Goal: Answer question/provide support: Share knowledge or assist other users

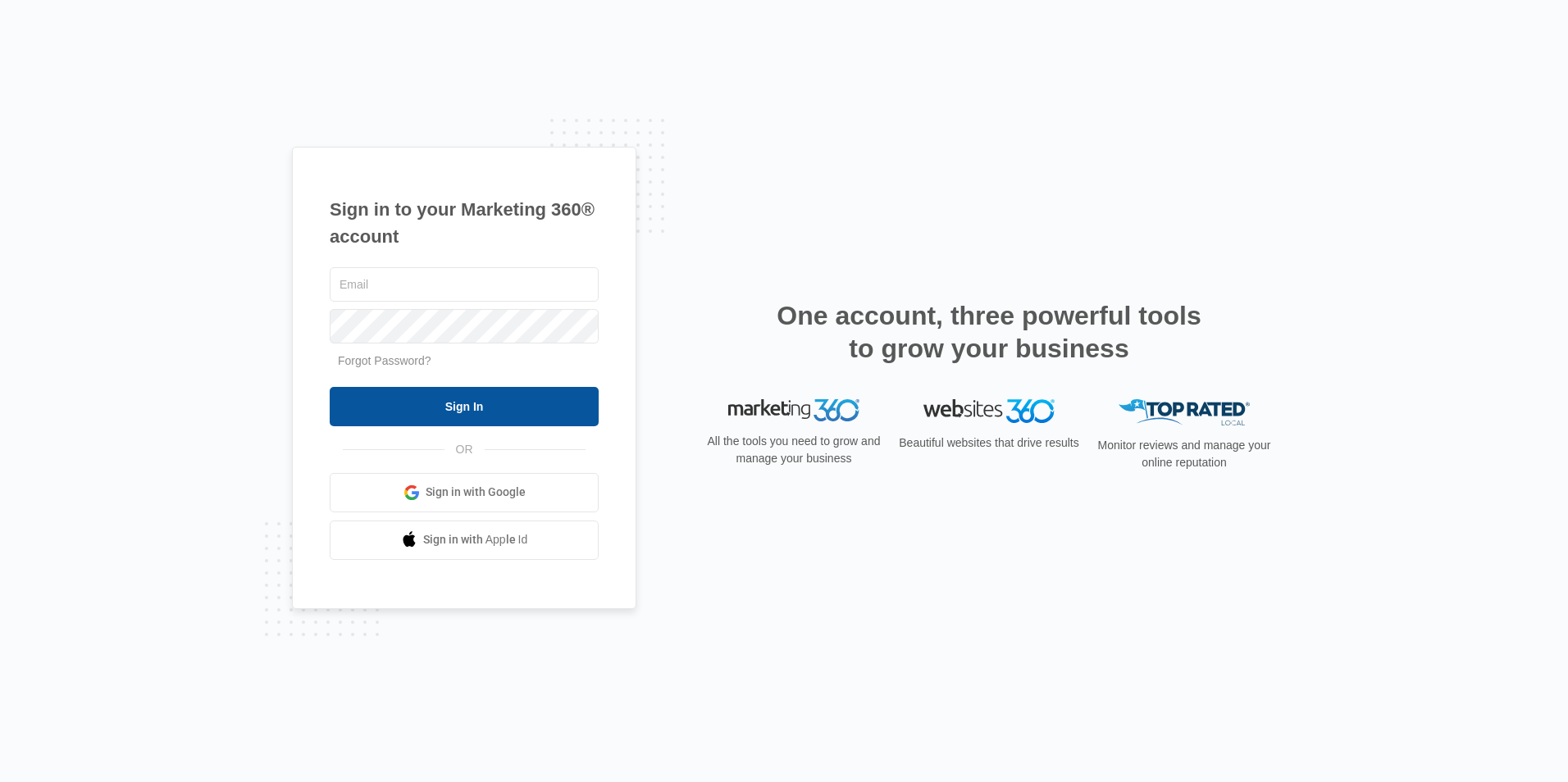
type input "[EMAIL_ADDRESS][DOMAIN_NAME]"
click at [403, 397] on input "Sign In" at bounding box center [464, 407] width 269 height 40
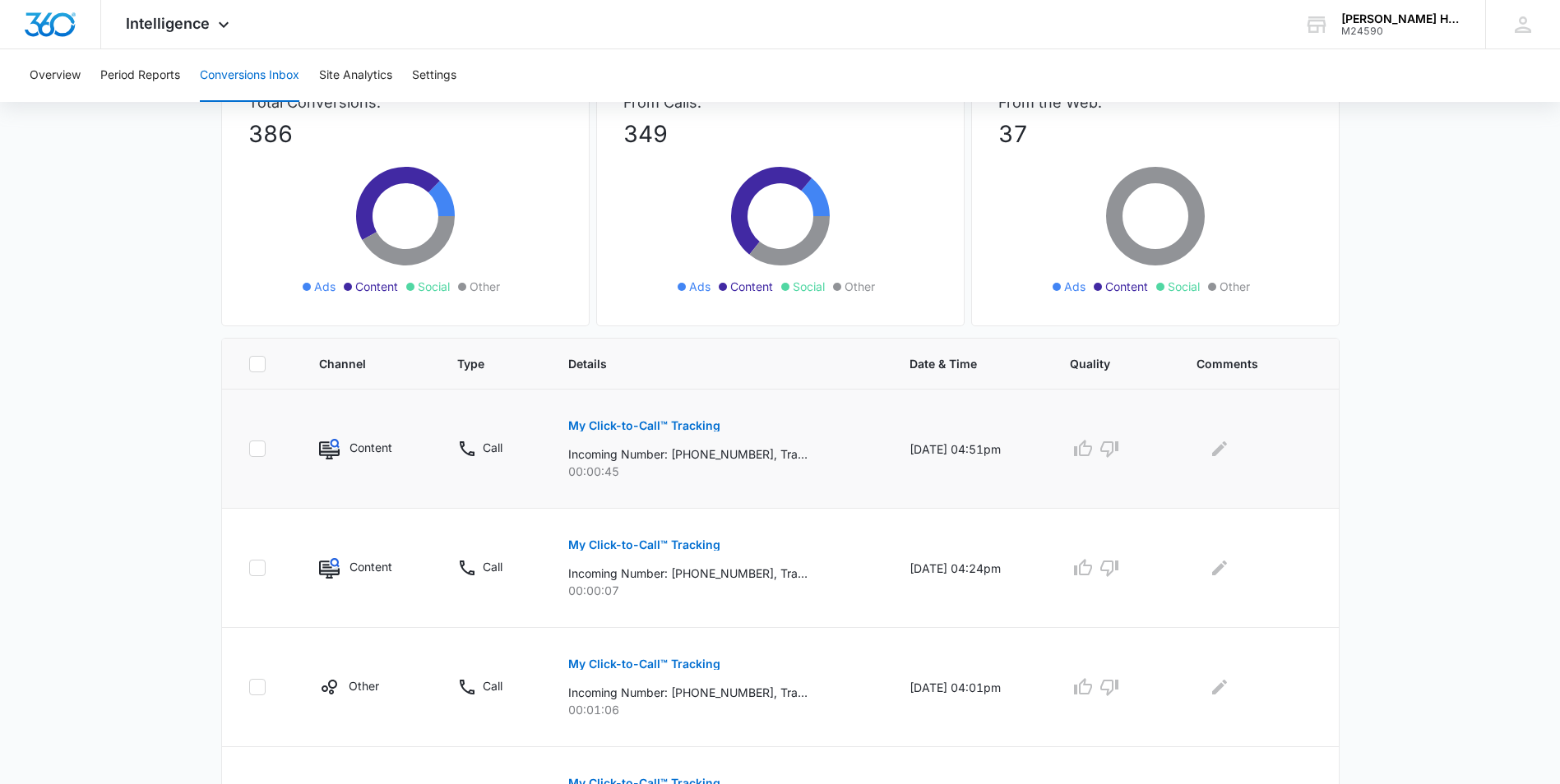
scroll to position [164, 0]
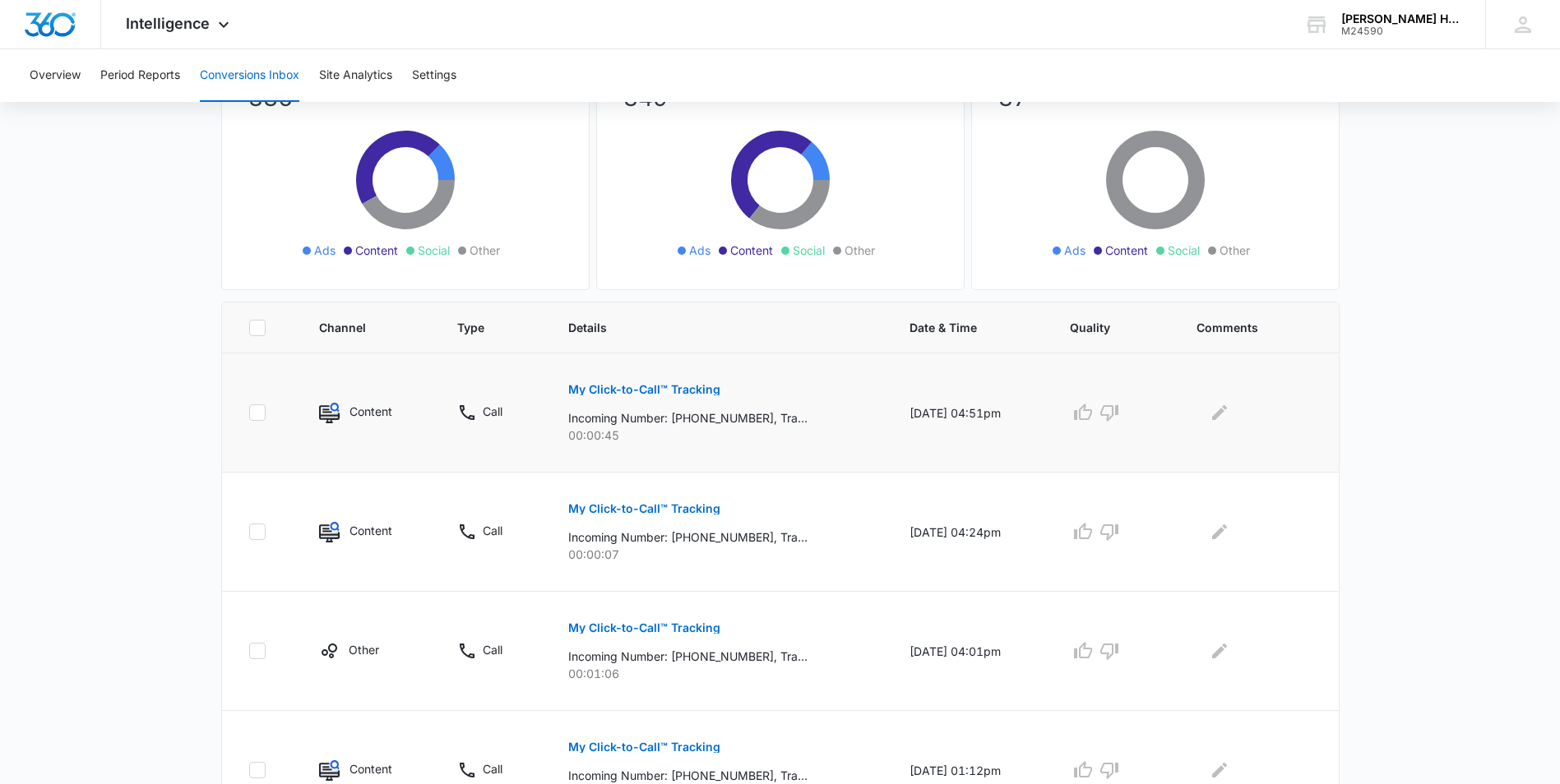
click at [853, 423] on td "My Click-to-Call™ Tracking Incoming Number: +17034248249, Tracking Number: +121…" at bounding box center [719, 413] width 341 height 119
click at [689, 428] on p "00:00:45" at bounding box center [719, 435] width 302 height 17
click at [840, 427] on p "00:00:45" at bounding box center [719, 435] width 302 height 17
click at [629, 384] on p "My Click-to-Call™ Tracking" at bounding box center [644, 390] width 152 height 11
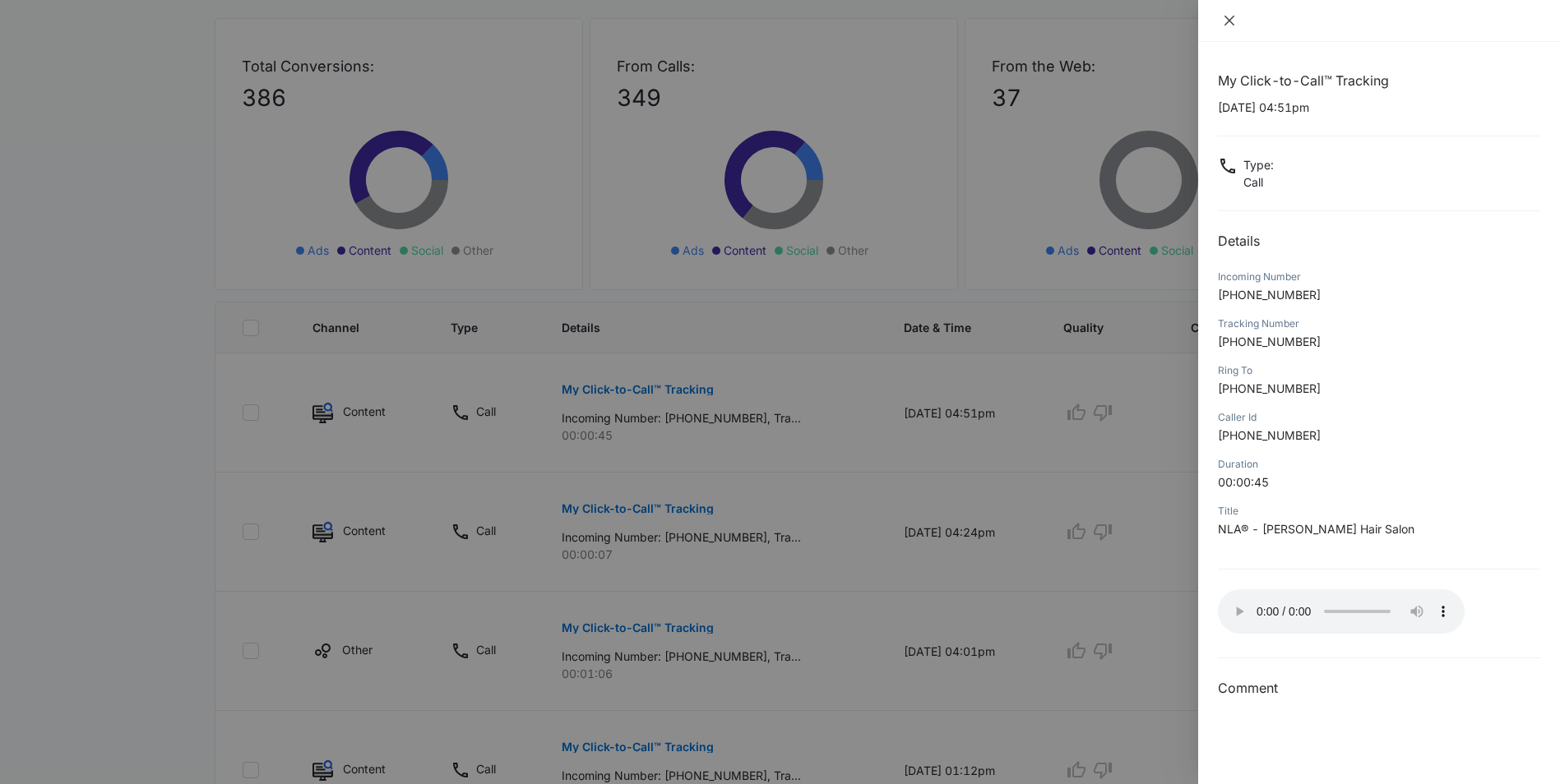
click at [1228, 24] on icon "close" at bounding box center [1229, 21] width 13 height 13
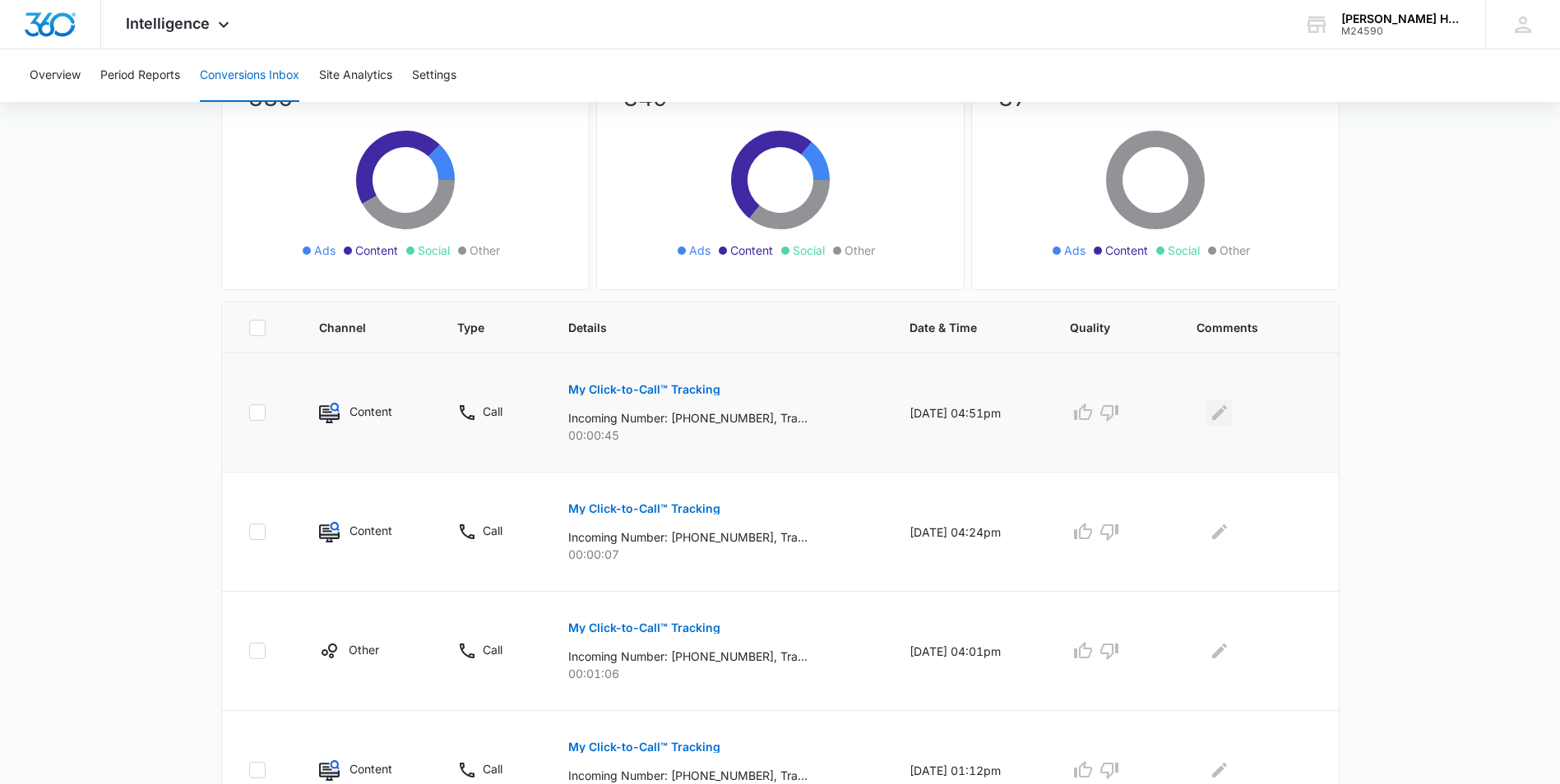
click at [1226, 418] on icon "Edit Comments" at bounding box center [1219, 412] width 20 height 20
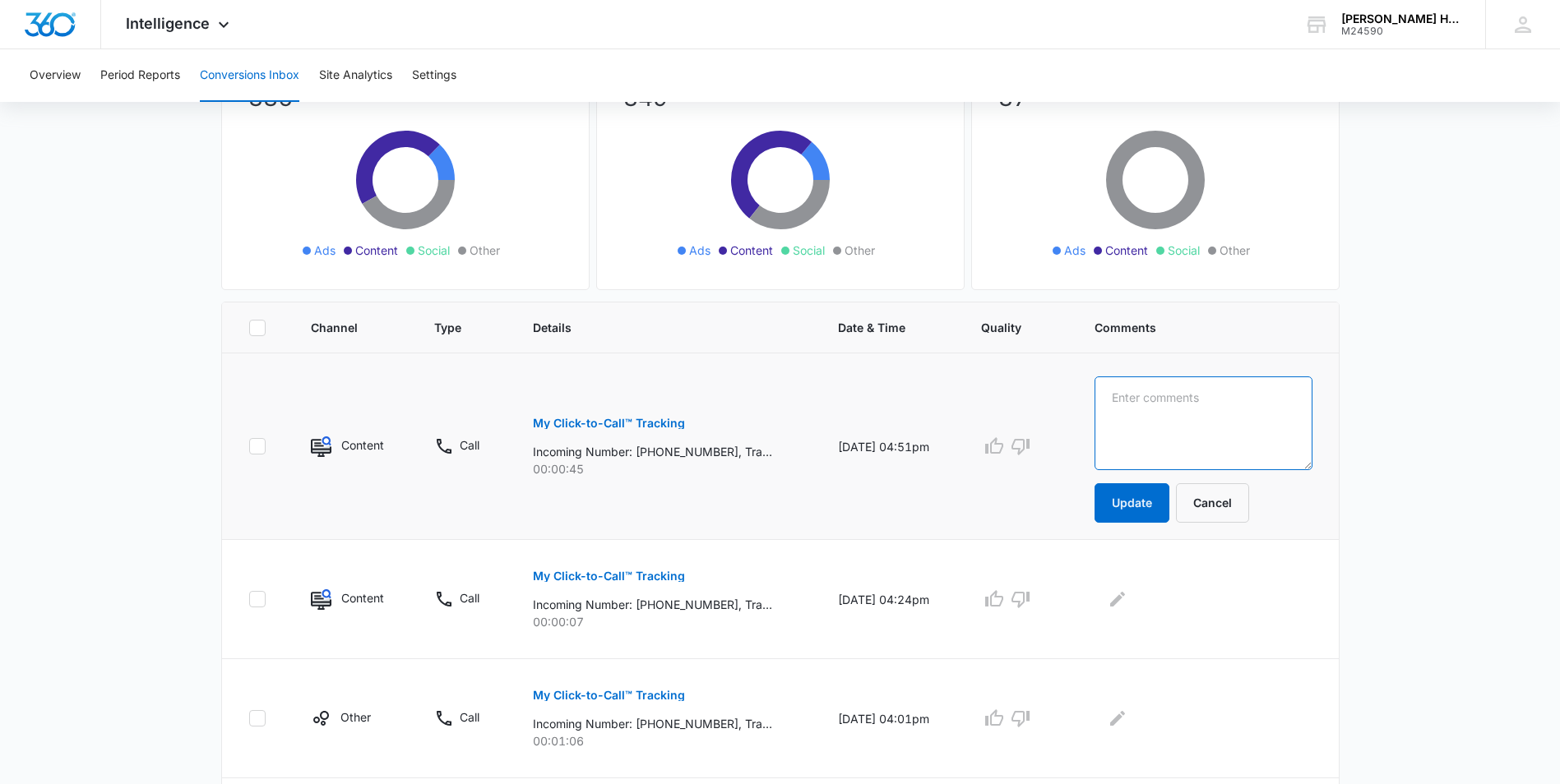
click at [1238, 419] on textarea at bounding box center [1203, 423] width 218 height 94
type textarea "C"
type textarea "confirmation call."
click at [1167, 507] on button "Update" at bounding box center [1131, 503] width 75 height 40
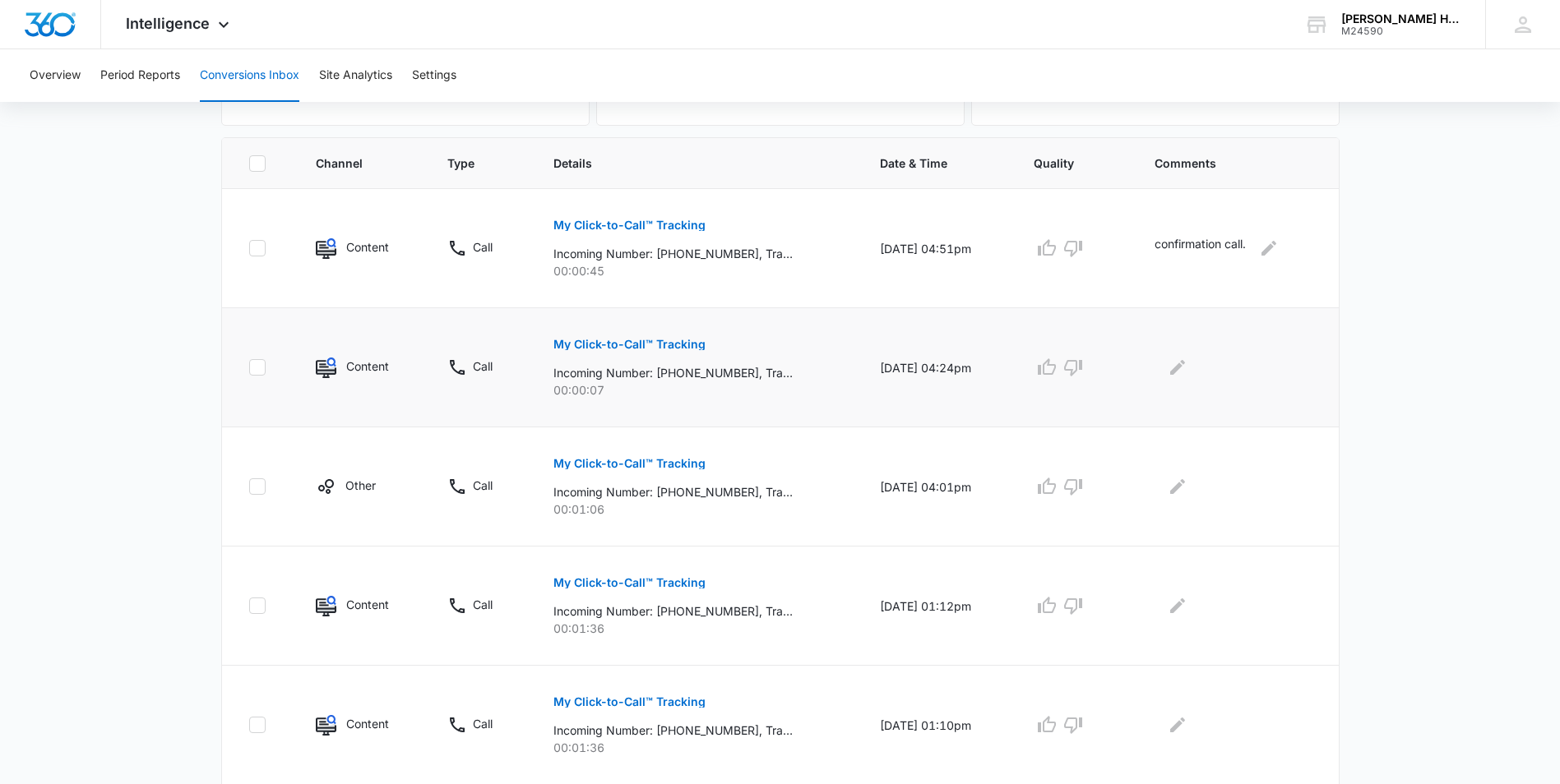
click at [645, 339] on p "My Click-to-Call™ Tracking" at bounding box center [629, 344] width 152 height 11
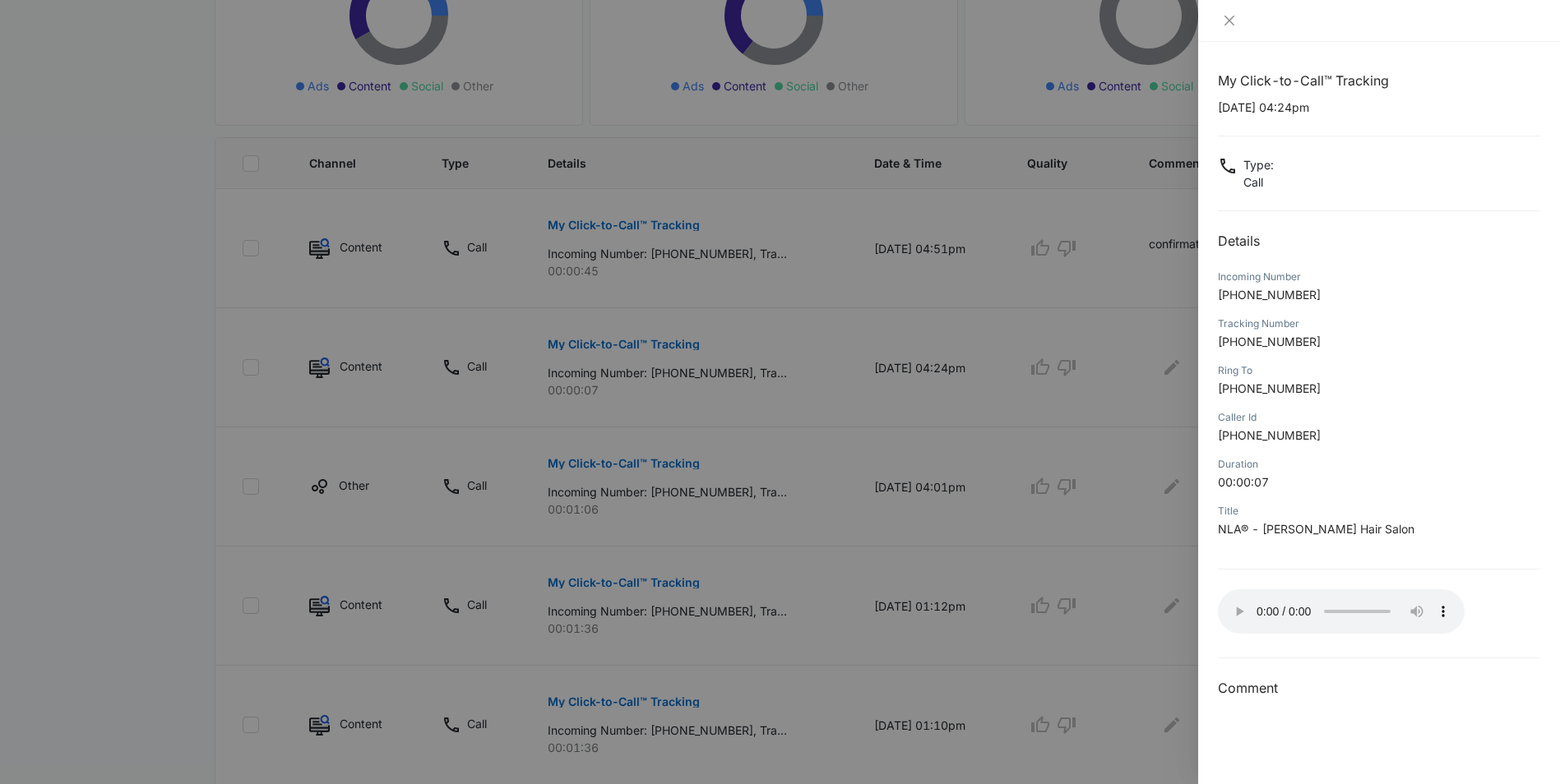
click at [1097, 313] on div at bounding box center [780, 392] width 1560 height 784
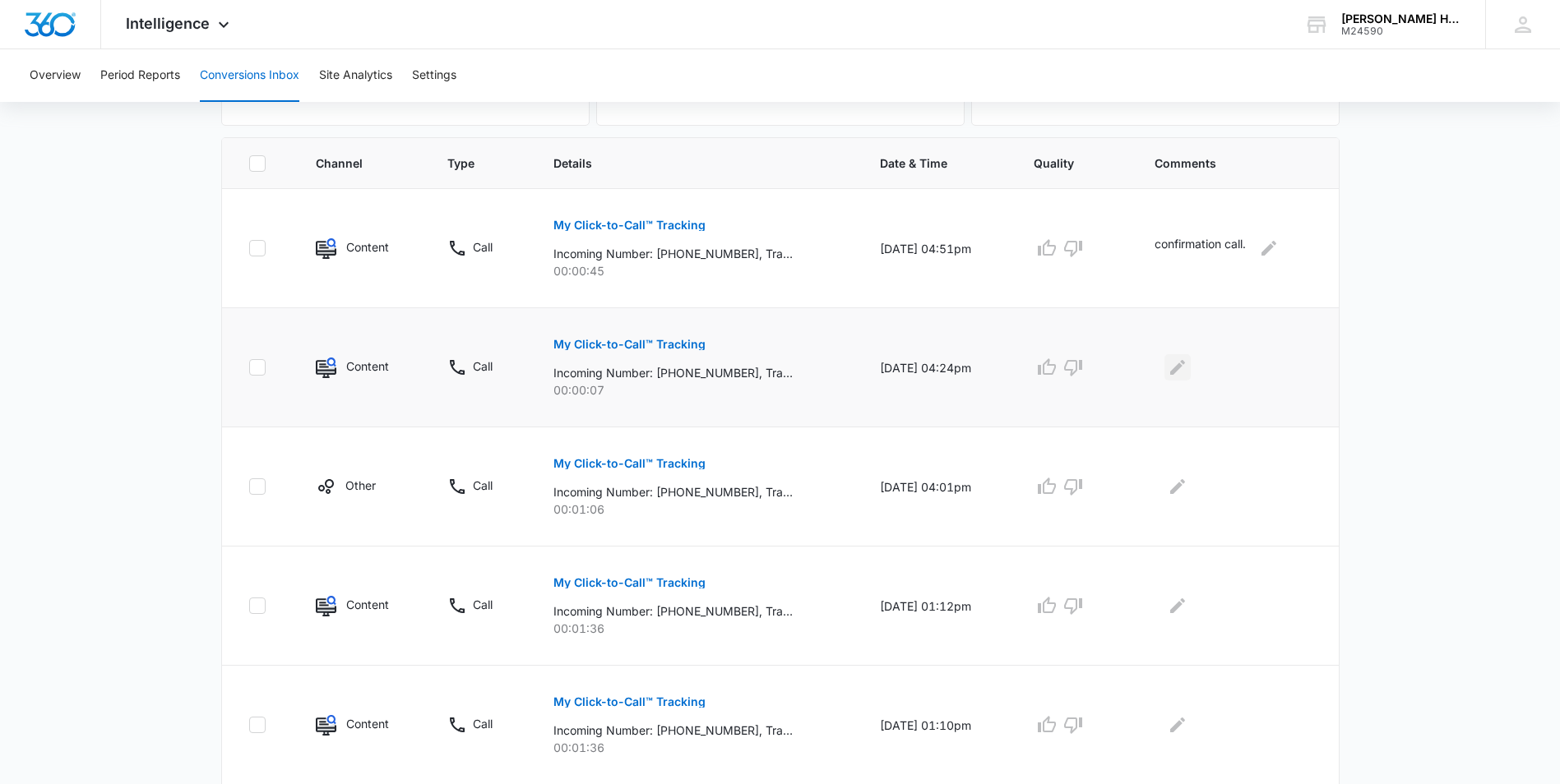
click at [1184, 374] on icon "Edit Comments" at bounding box center [1177, 367] width 20 height 20
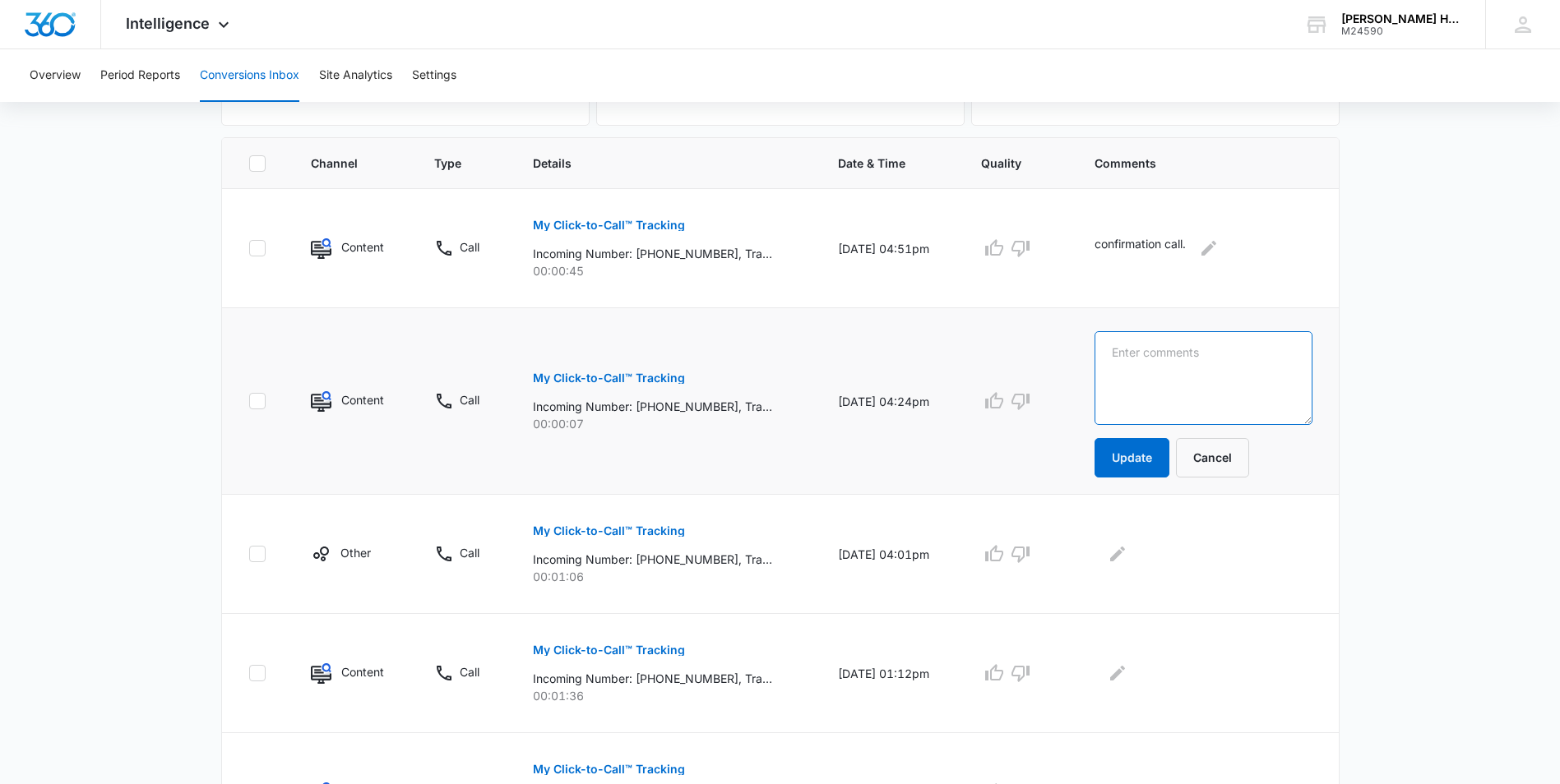
click at [1184, 374] on textarea at bounding box center [1203, 377] width 218 height 94
type textarea "spam"
click at [1116, 454] on button "Update" at bounding box center [1131, 458] width 75 height 40
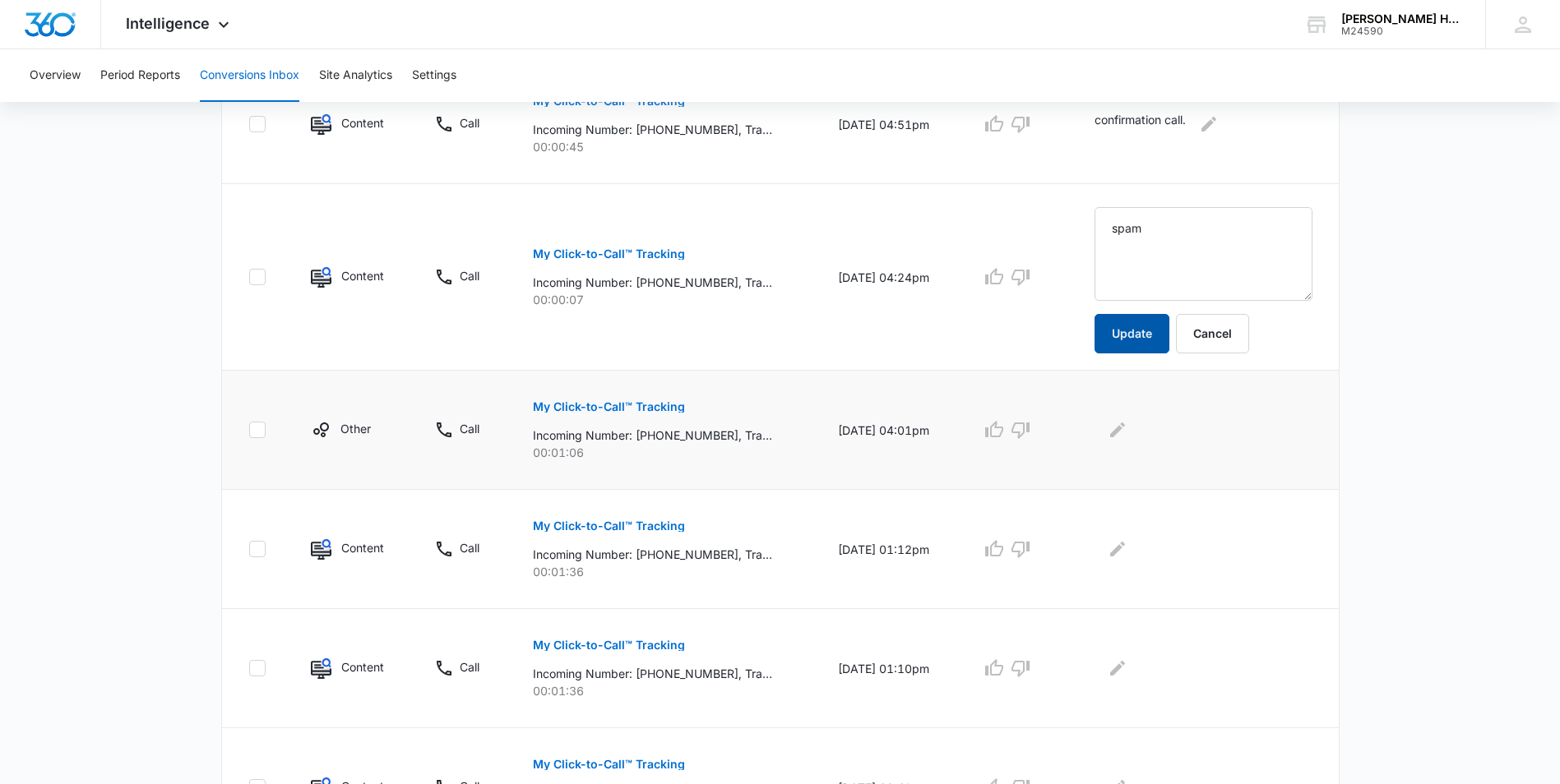
scroll to position [493, 0]
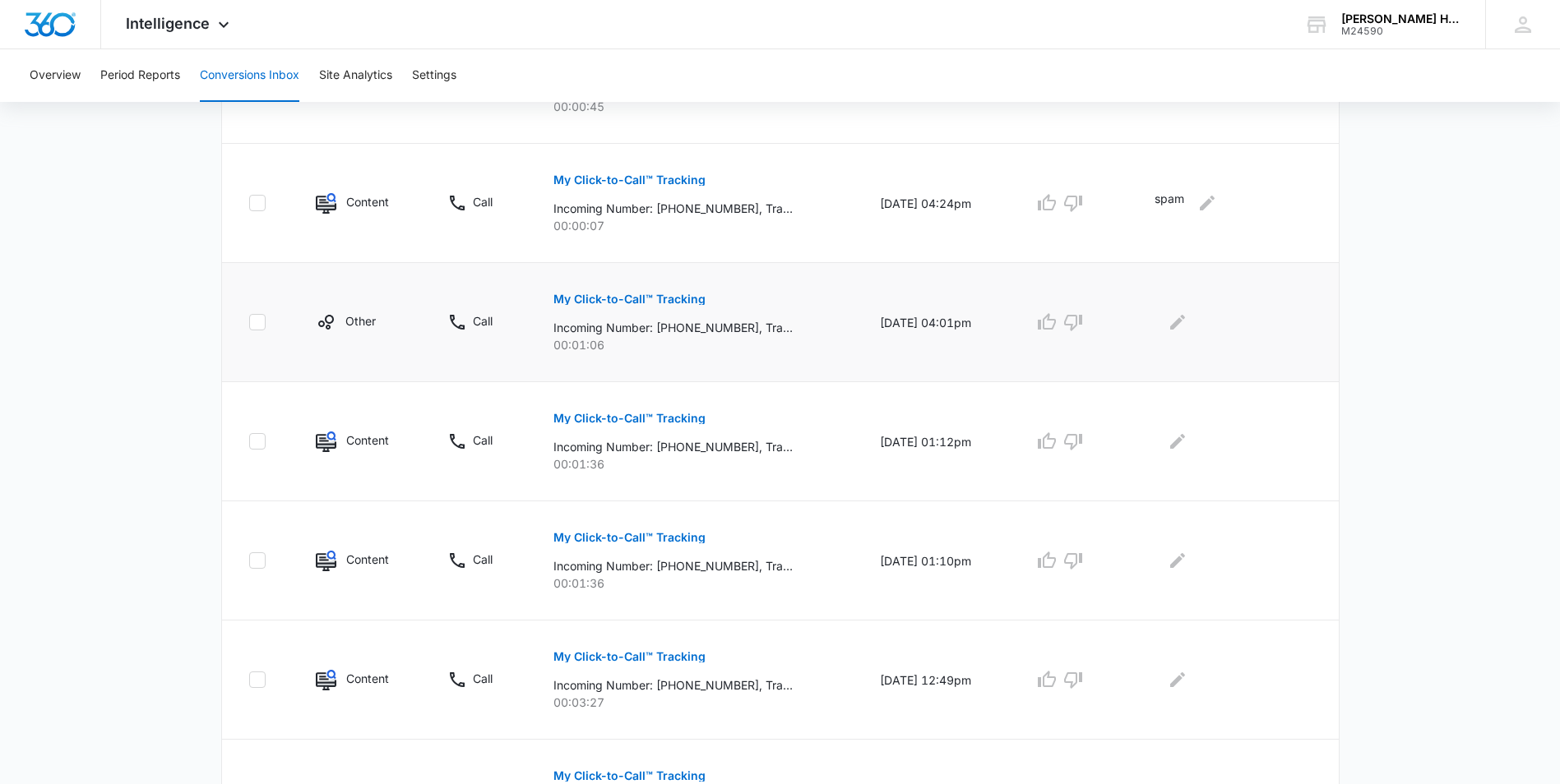
click at [620, 296] on p "My Click-to-Call™ Tracking" at bounding box center [629, 300] width 152 height 11
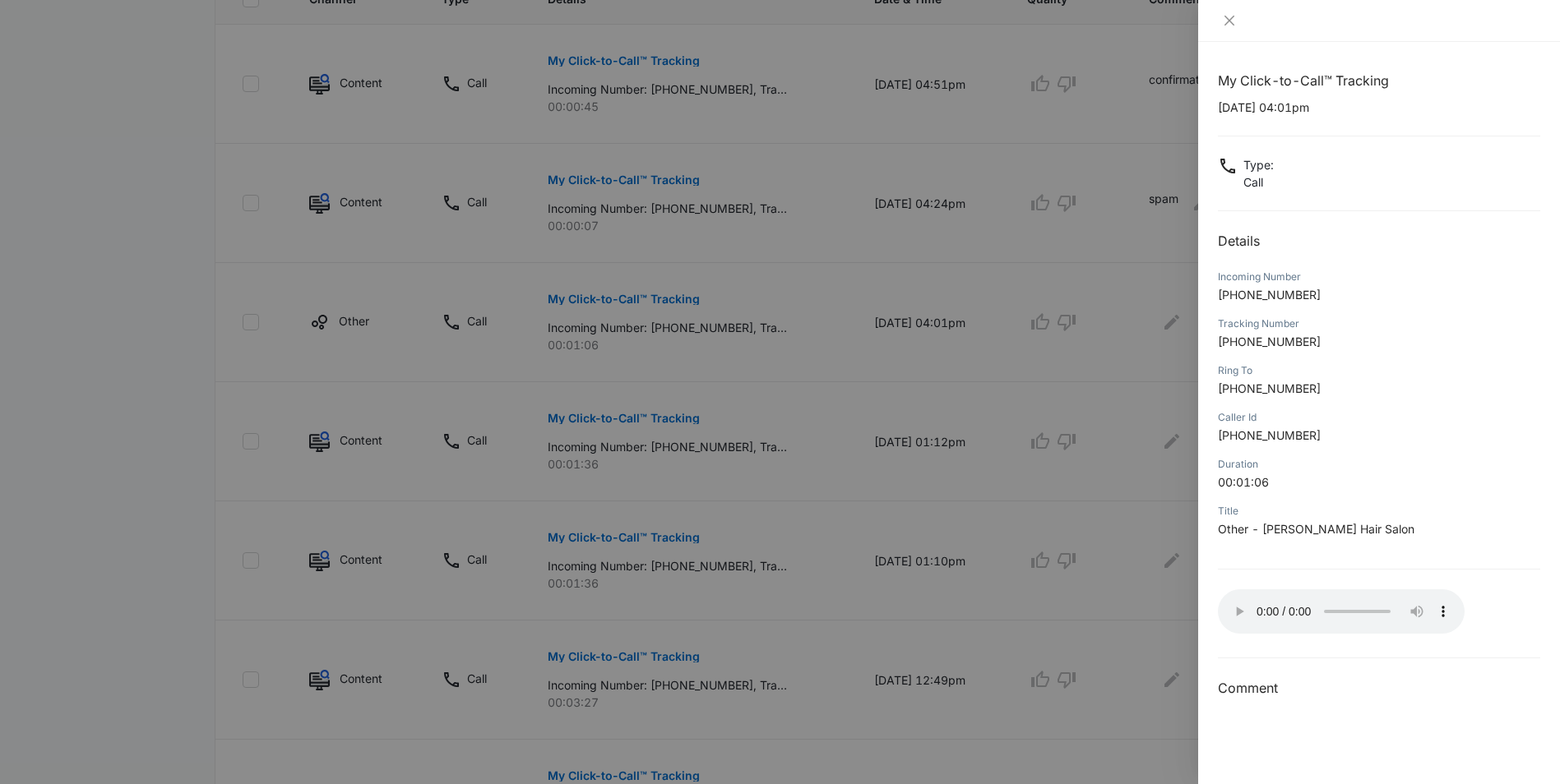
click at [1114, 185] on div at bounding box center [780, 392] width 1560 height 784
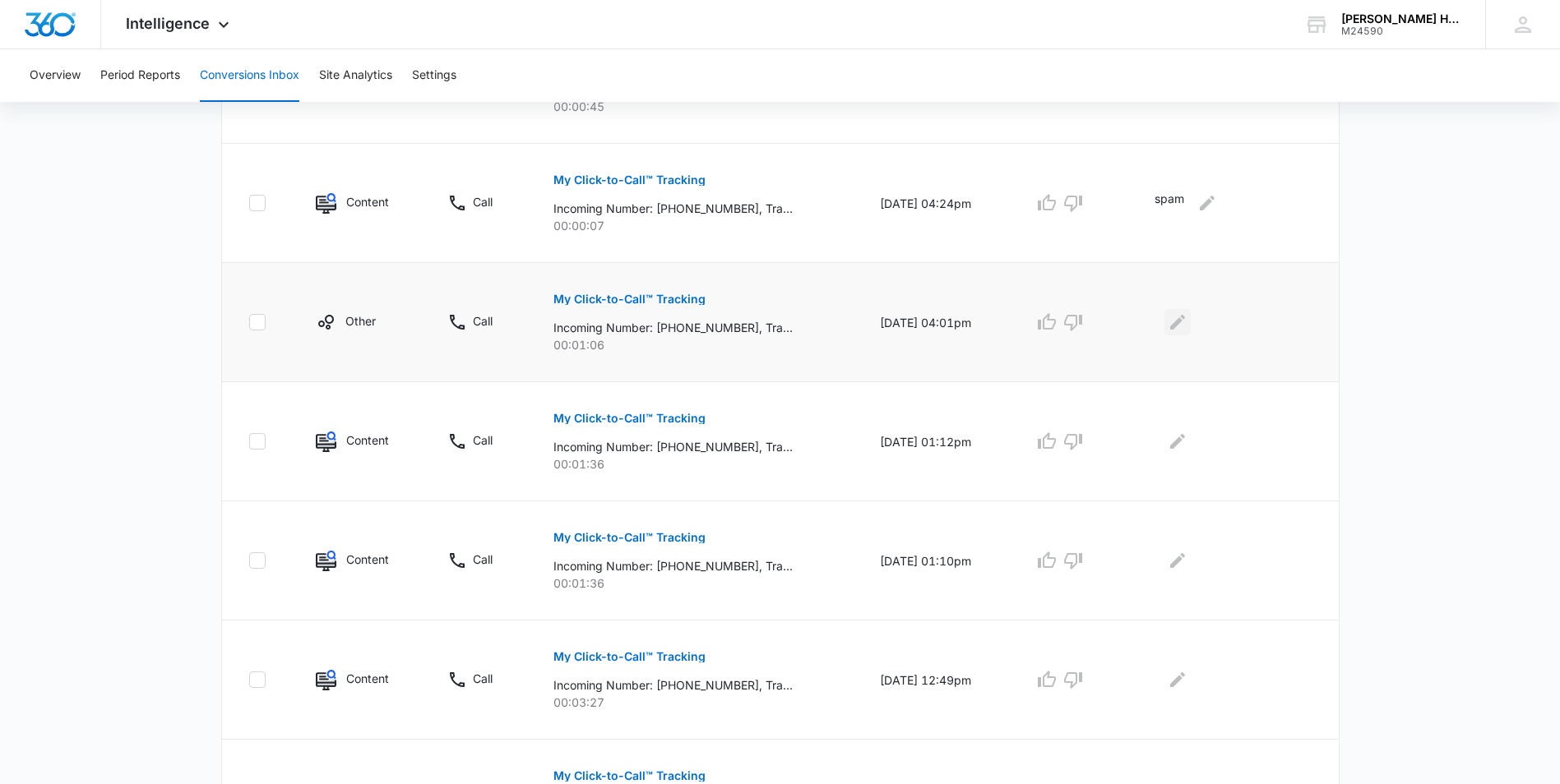
click at [1184, 322] on icon "Edit Comments" at bounding box center [1177, 321] width 20 height 20
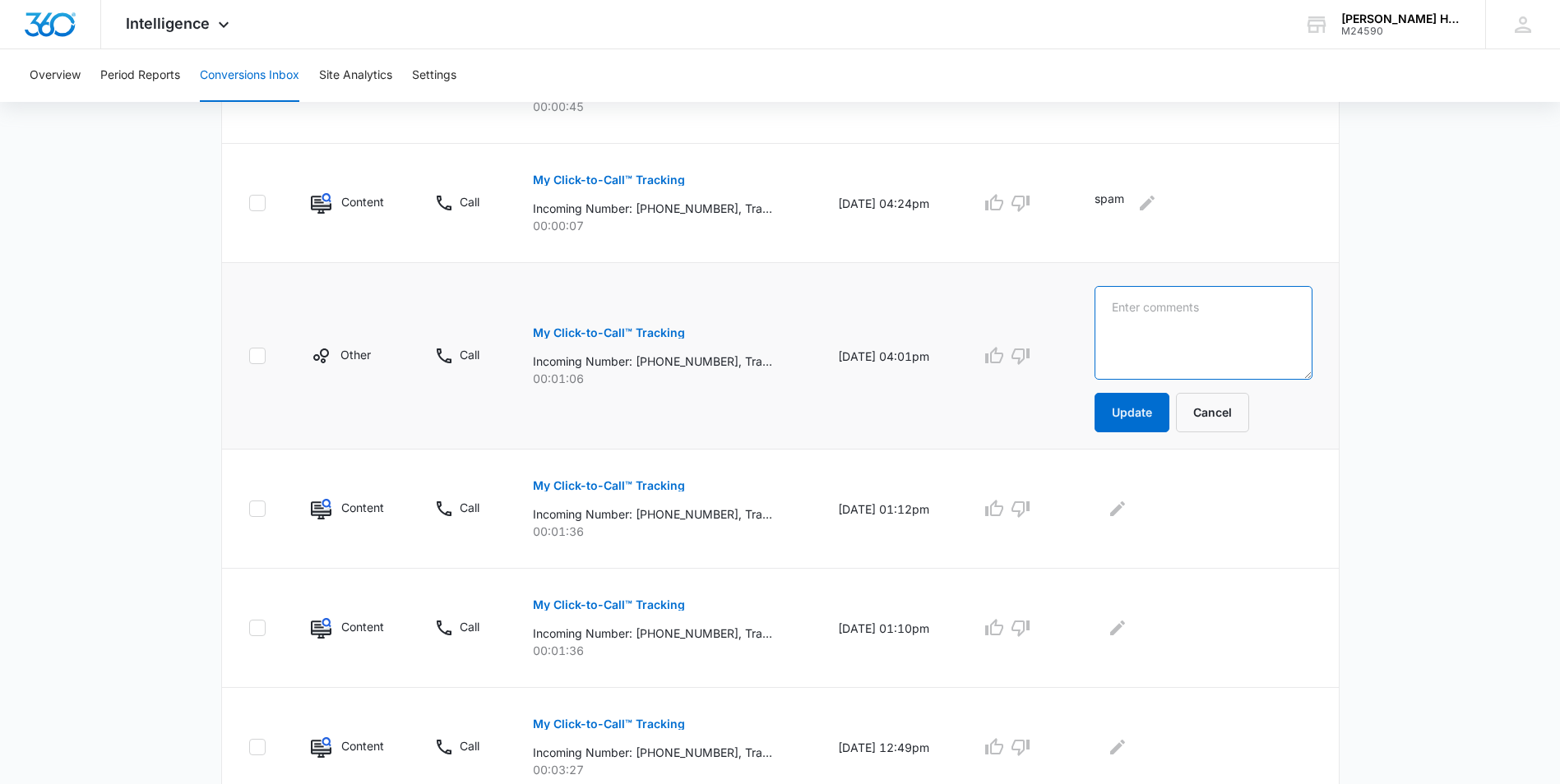
click at [1183, 337] on textarea at bounding box center [1203, 333] width 218 height 94
type textarea "schedule mens cut"
click at [1155, 423] on button "Update" at bounding box center [1131, 412] width 75 height 40
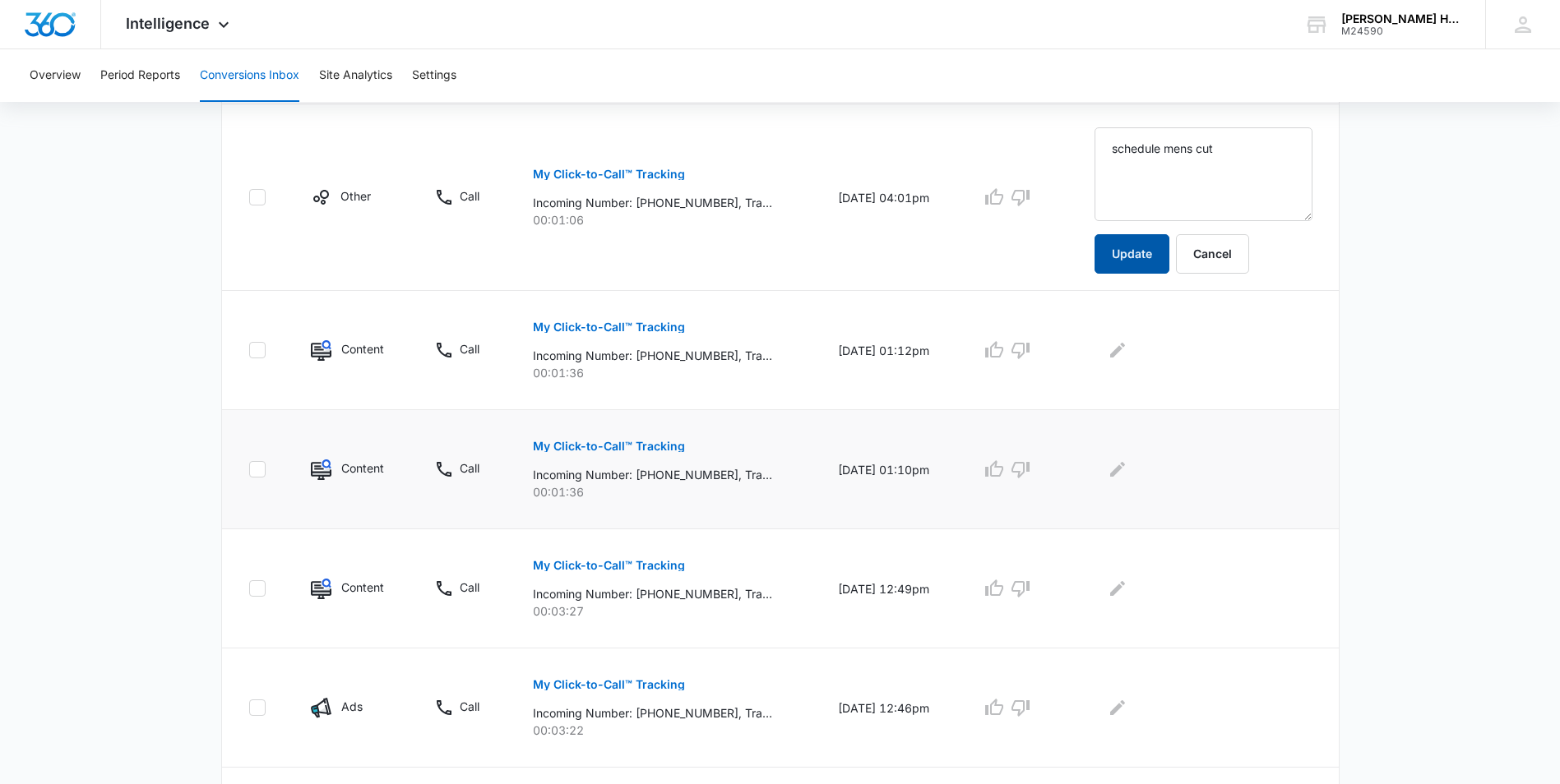
scroll to position [658, 0]
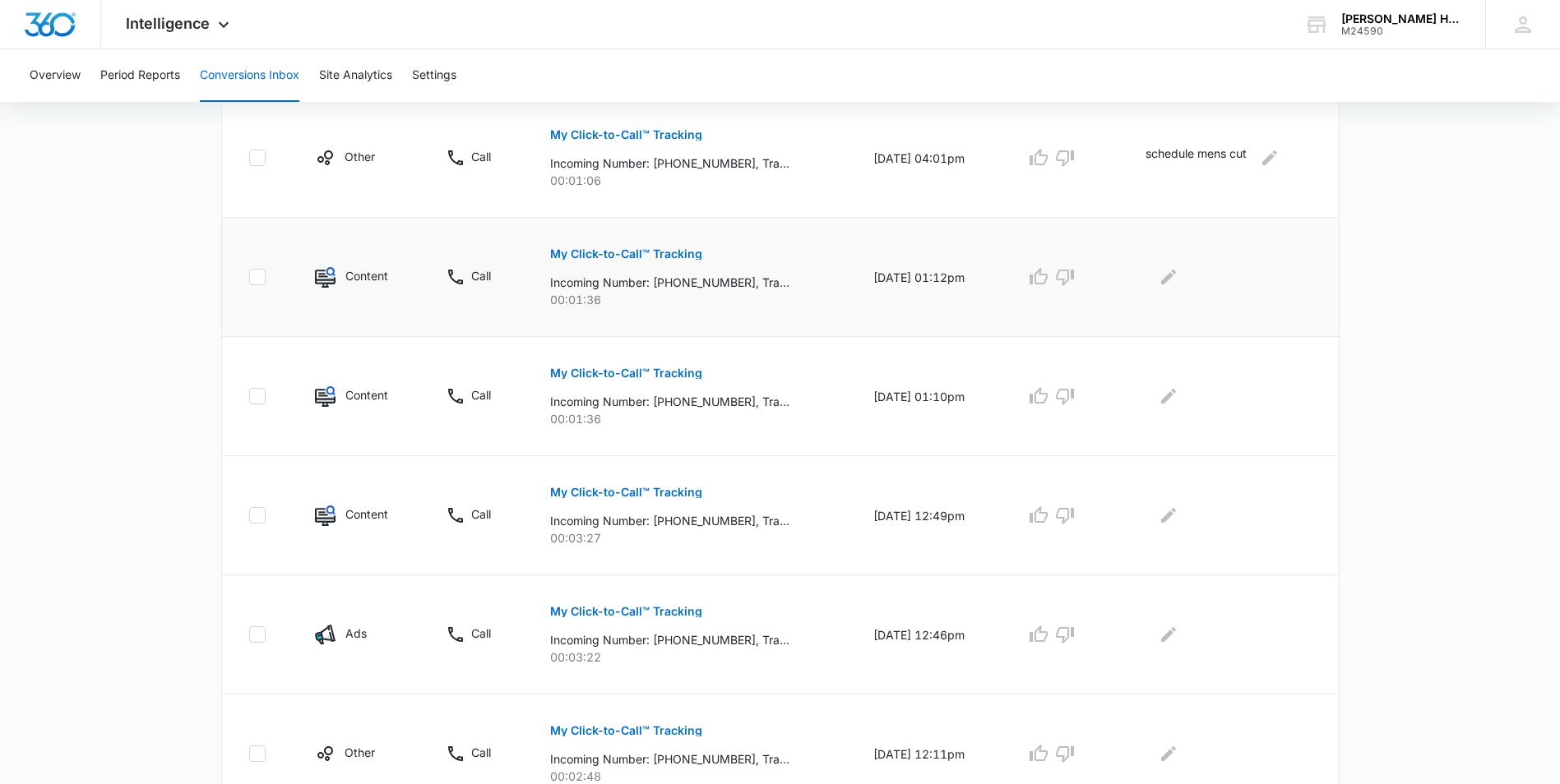
click at [600, 259] on p "My Click-to-Call™ Tracking" at bounding box center [626, 254] width 152 height 11
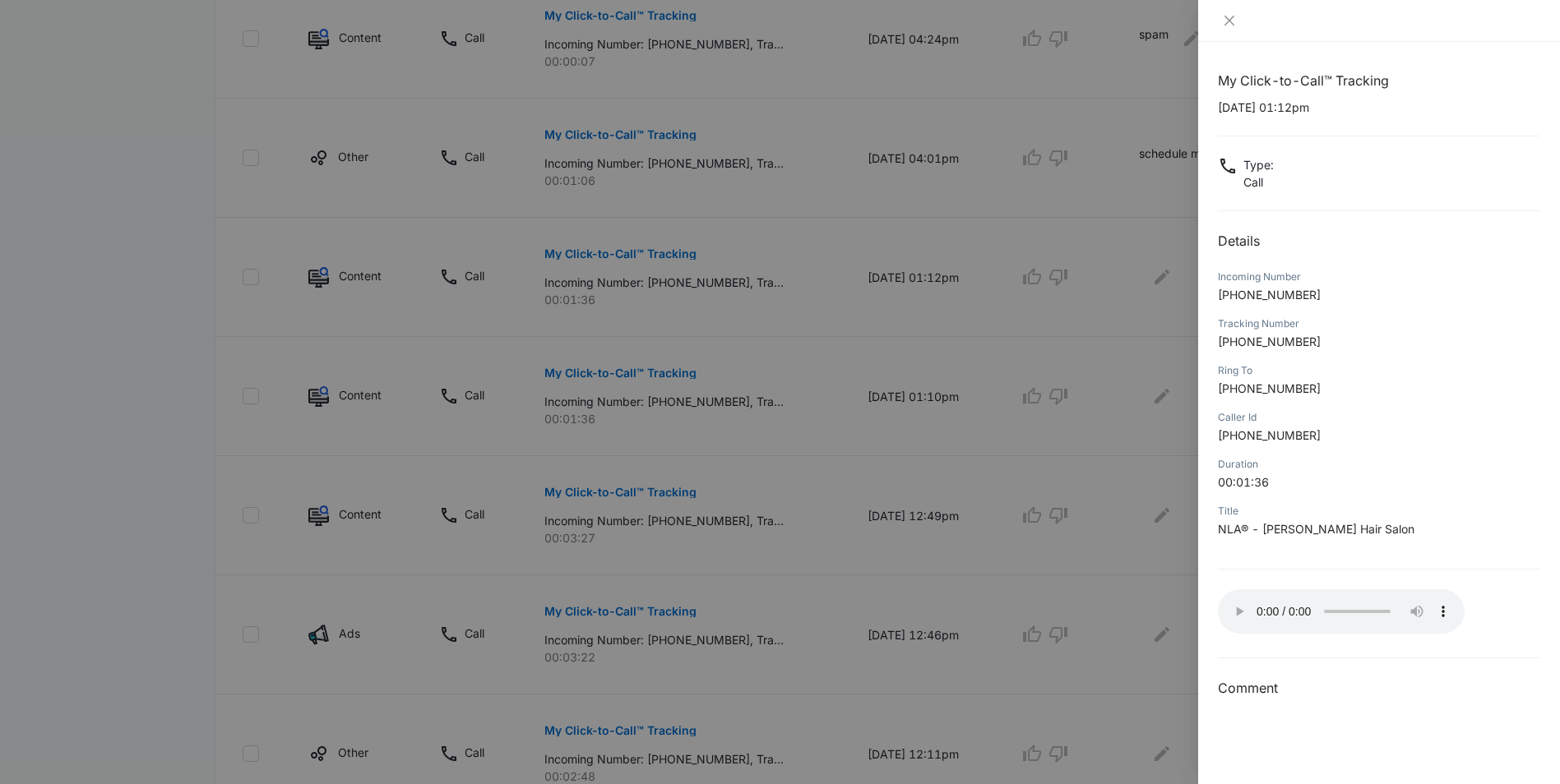
click at [1147, 418] on div at bounding box center [780, 392] width 1560 height 784
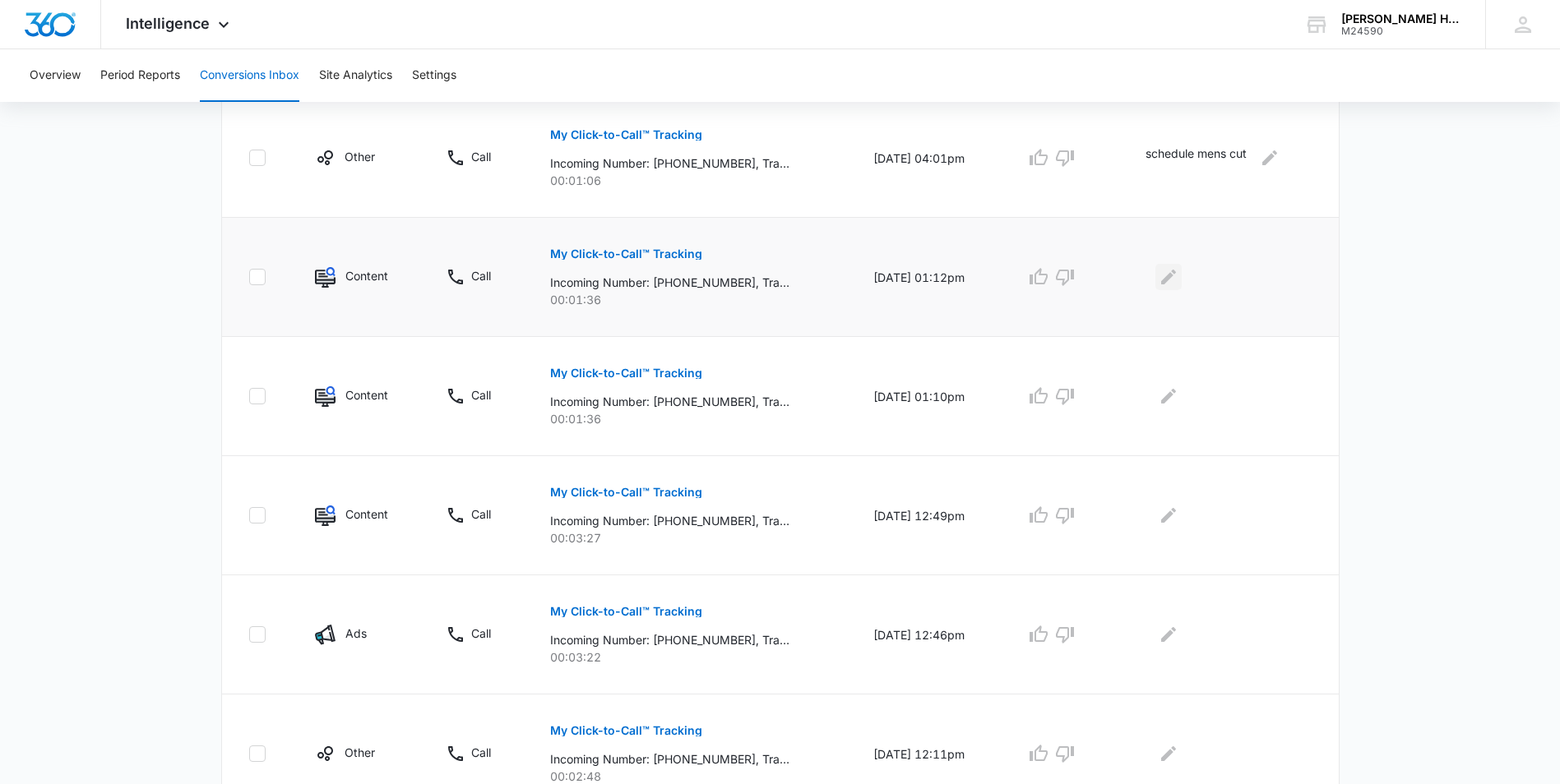
click at [1164, 281] on icon "Edit Comments" at bounding box center [1168, 277] width 20 height 20
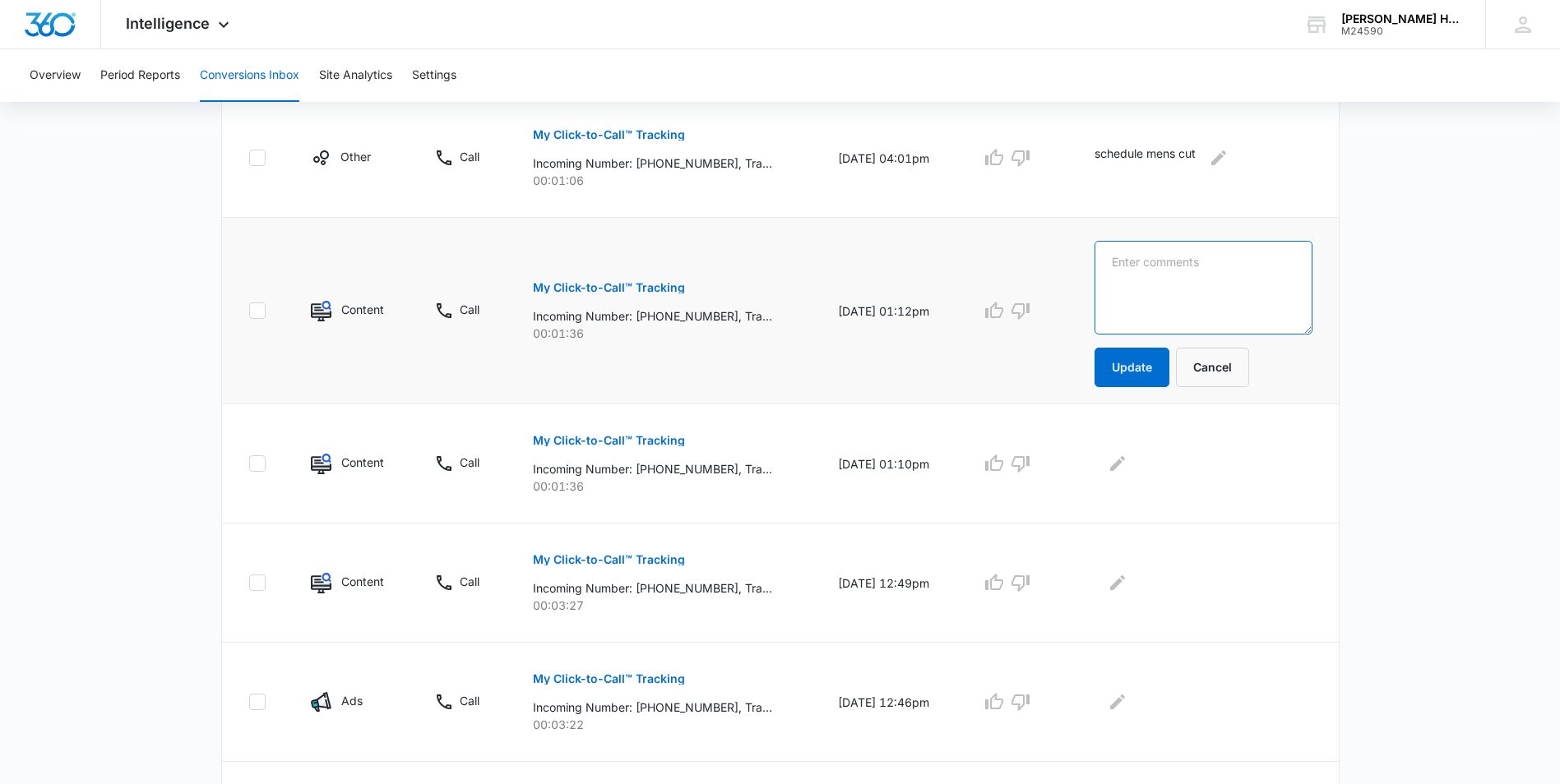
click at [1190, 277] on textarea at bounding box center [1203, 287] width 218 height 94
type textarea "asked if we crochet dreads"
click at [1157, 361] on button "Update" at bounding box center [1131, 368] width 75 height 40
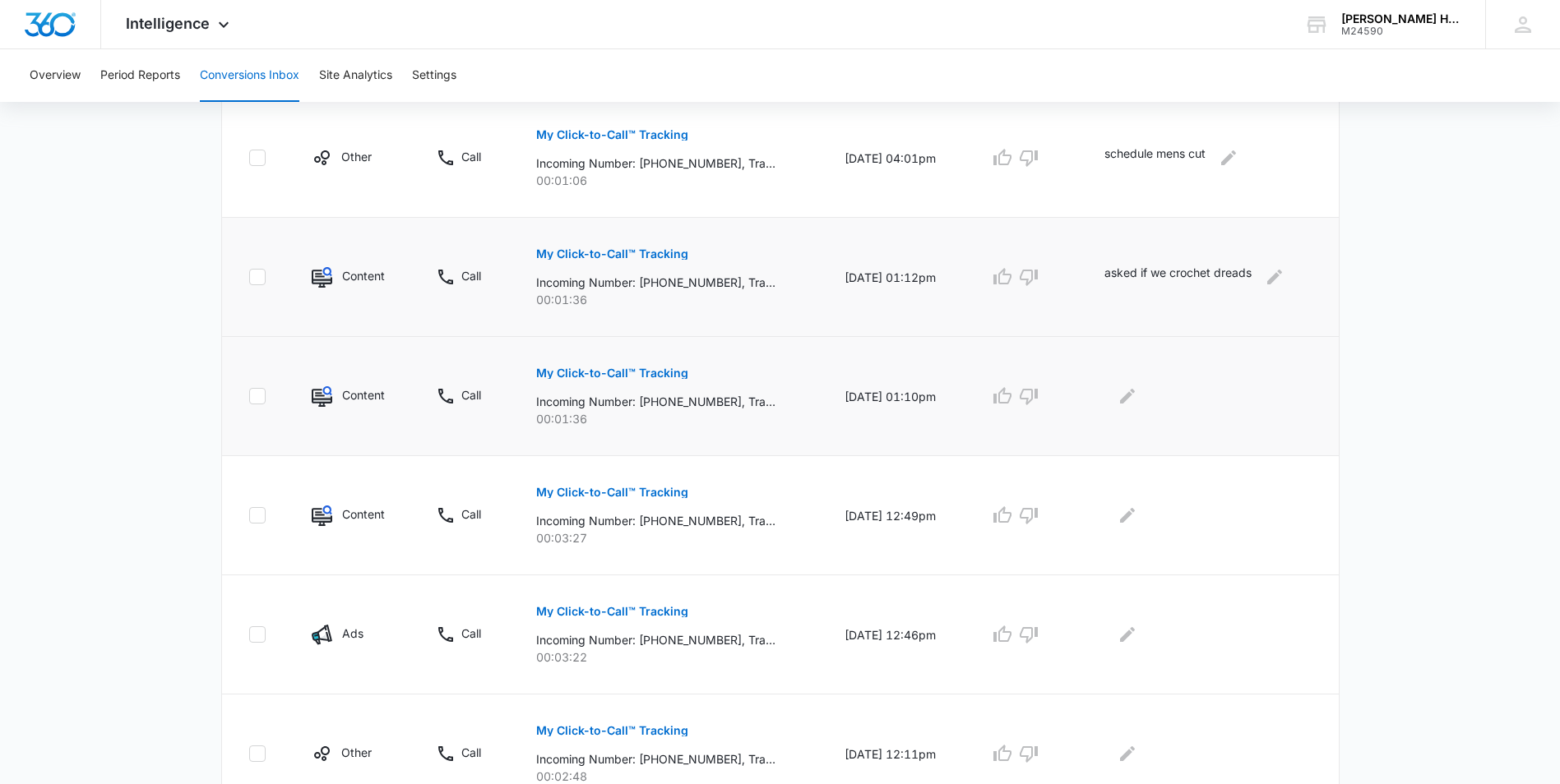
click at [606, 377] on p "My Click-to-Call™ Tracking" at bounding box center [612, 374] width 152 height 11
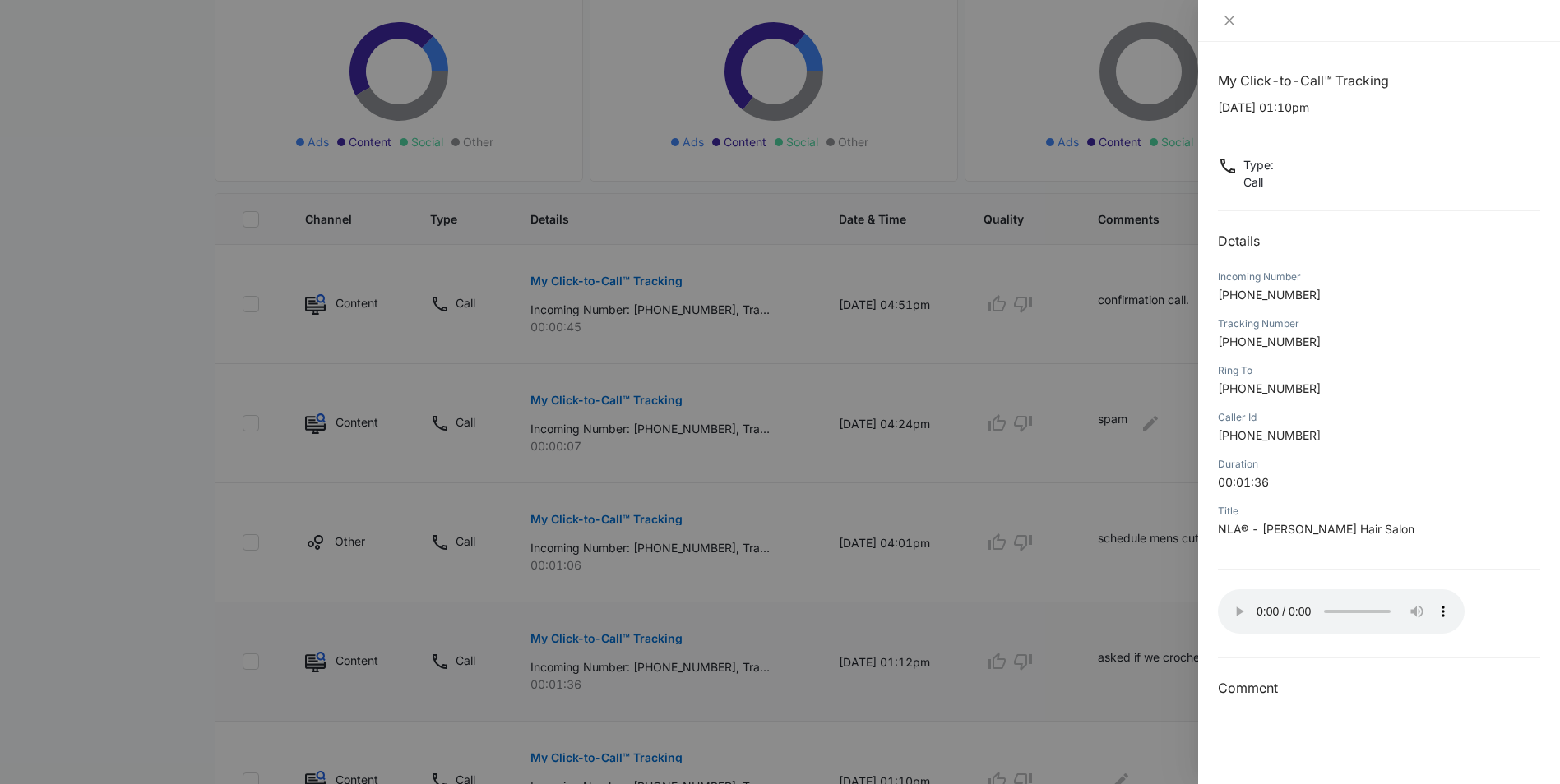
scroll to position [246, 0]
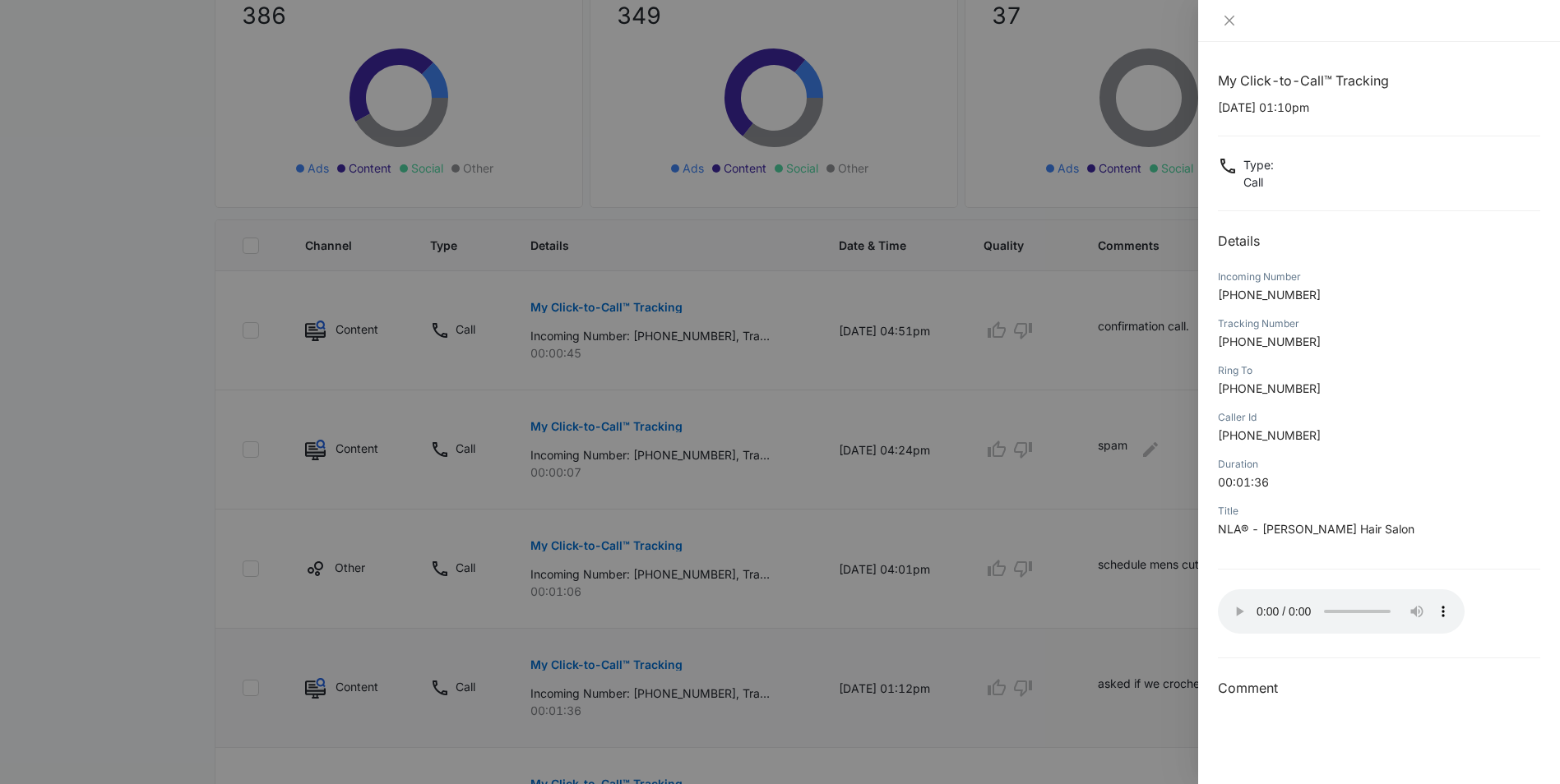
click at [1139, 389] on div at bounding box center [780, 392] width 1560 height 784
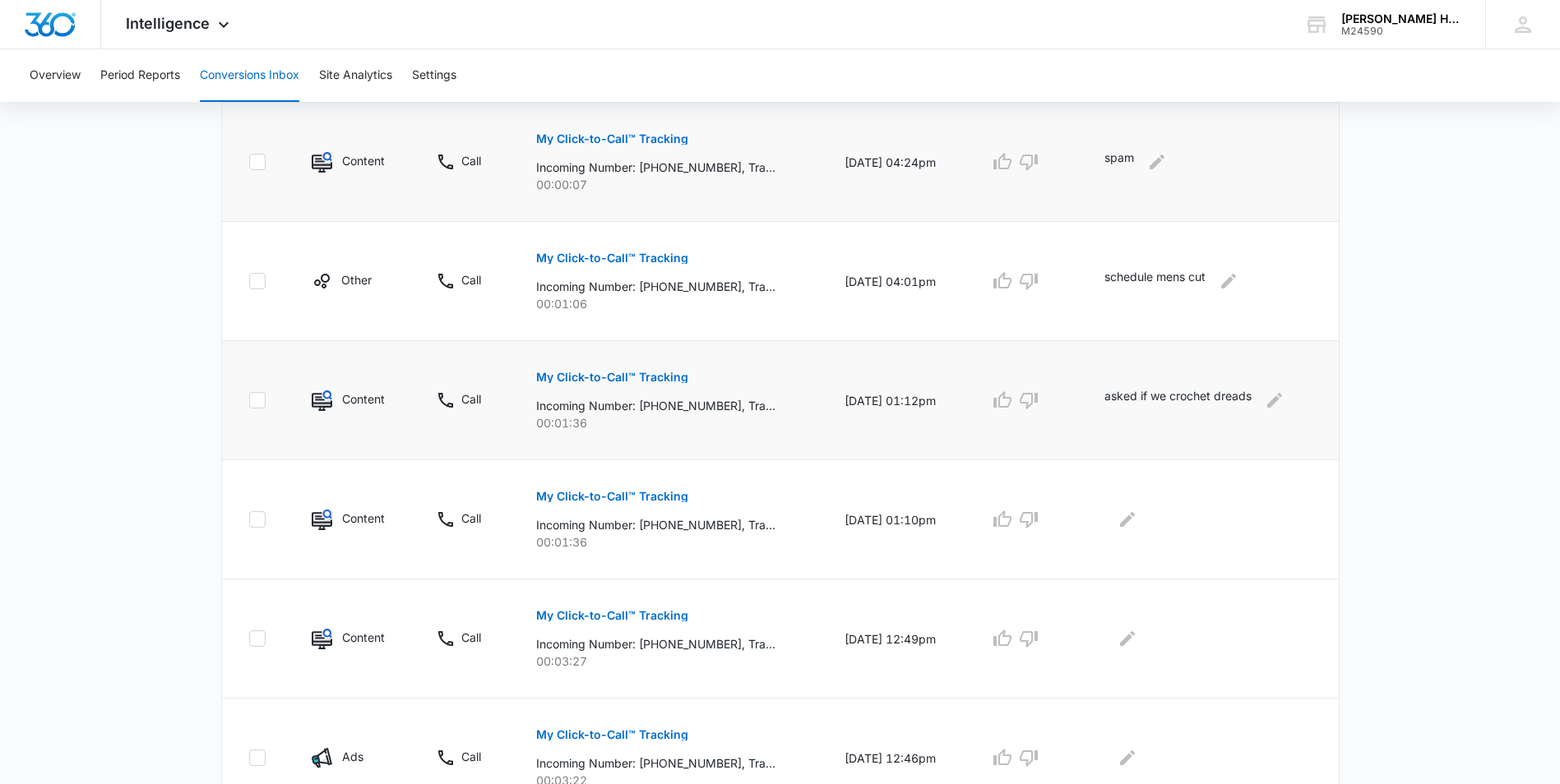
scroll to position [575, 0]
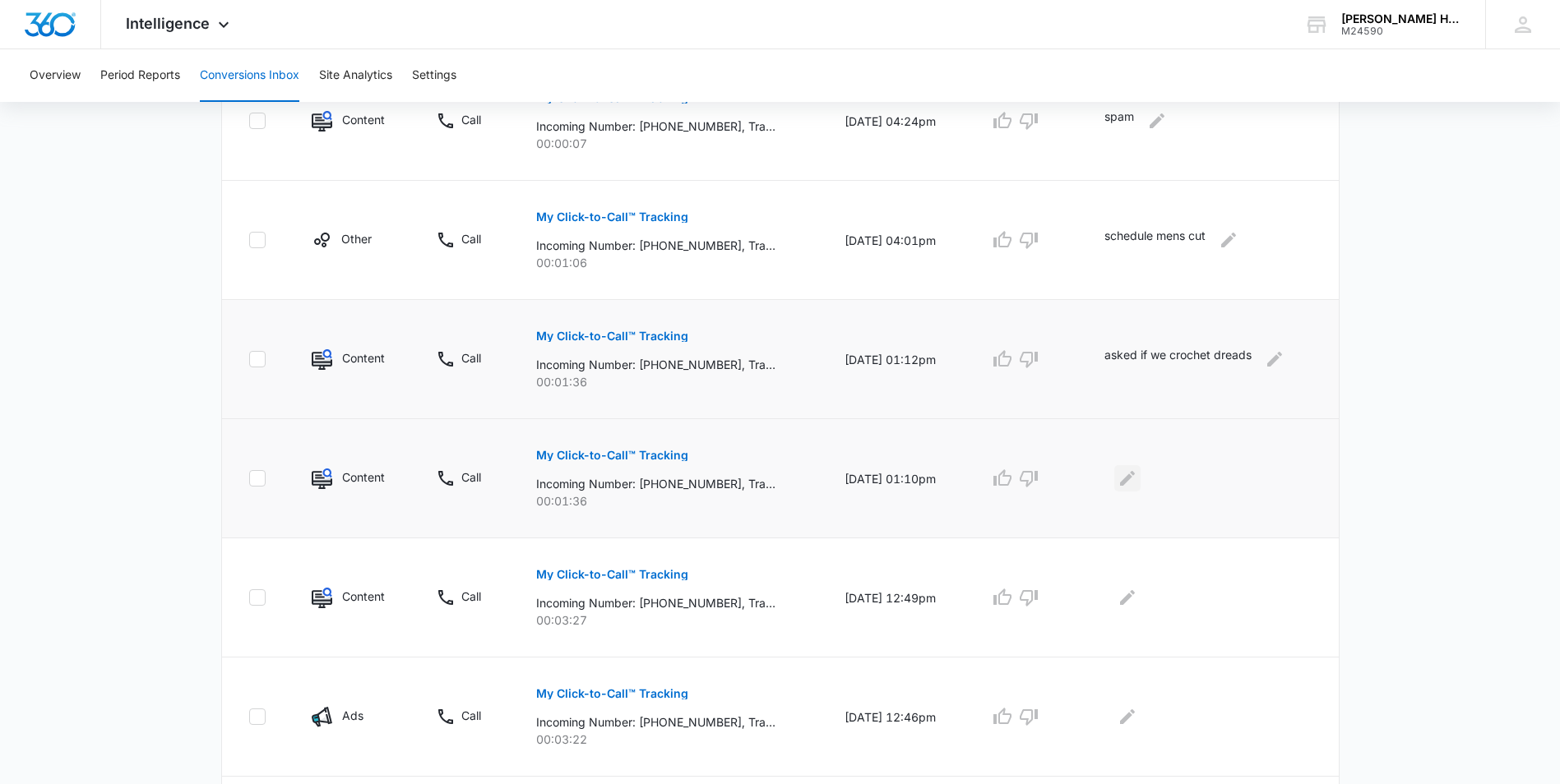
click at [1134, 478] on icon "Edit Comments" at bounding box center [1128, 479] width 15 height 15
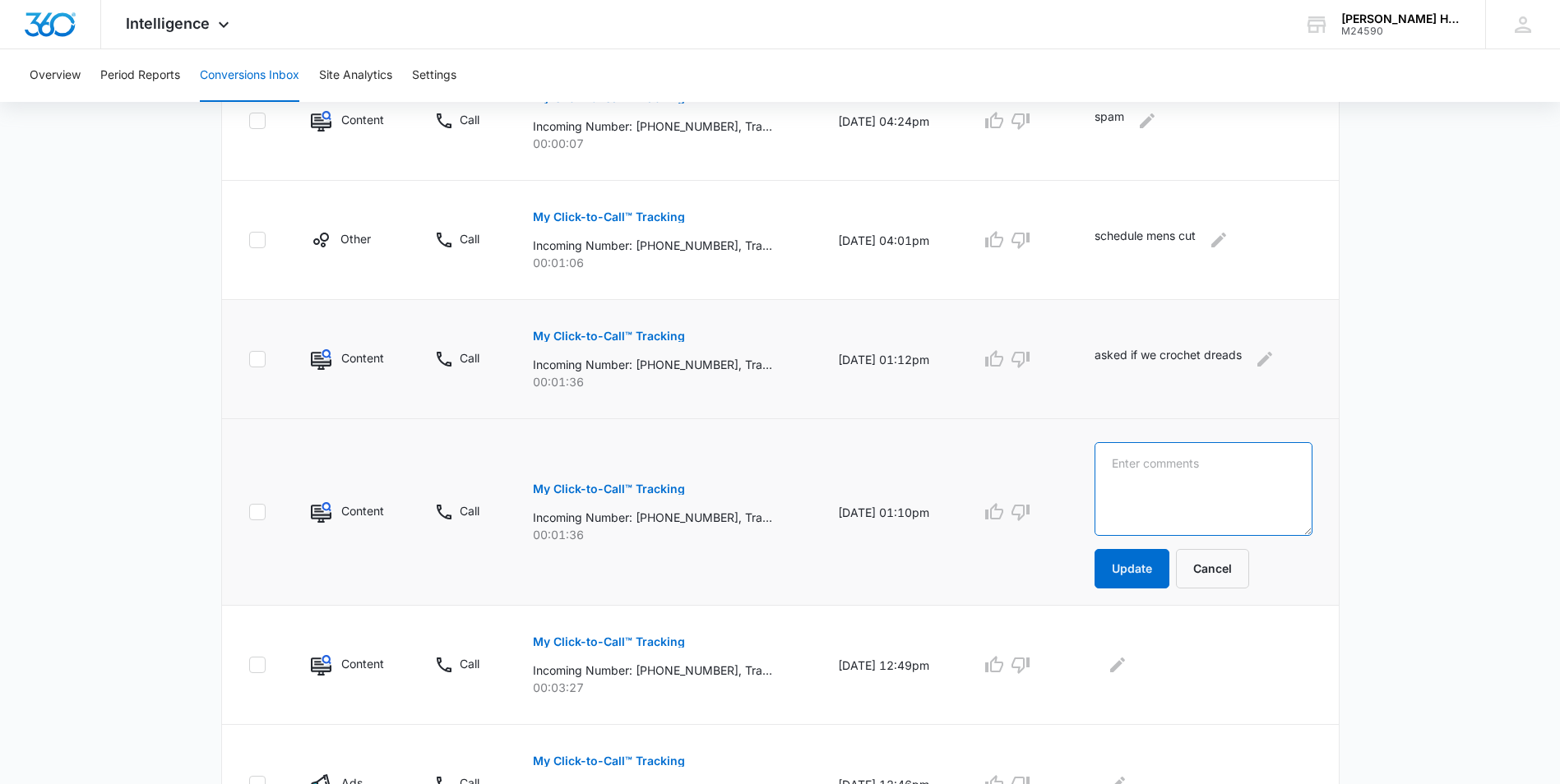
click at [1140, 490] on textarea at bounding box center [1203, 488] width 218 height 94
type textarea "rescheduling appt."
click at [1153, 572] on button "Update" at bounding box center [1131, 569] width 75 height 40
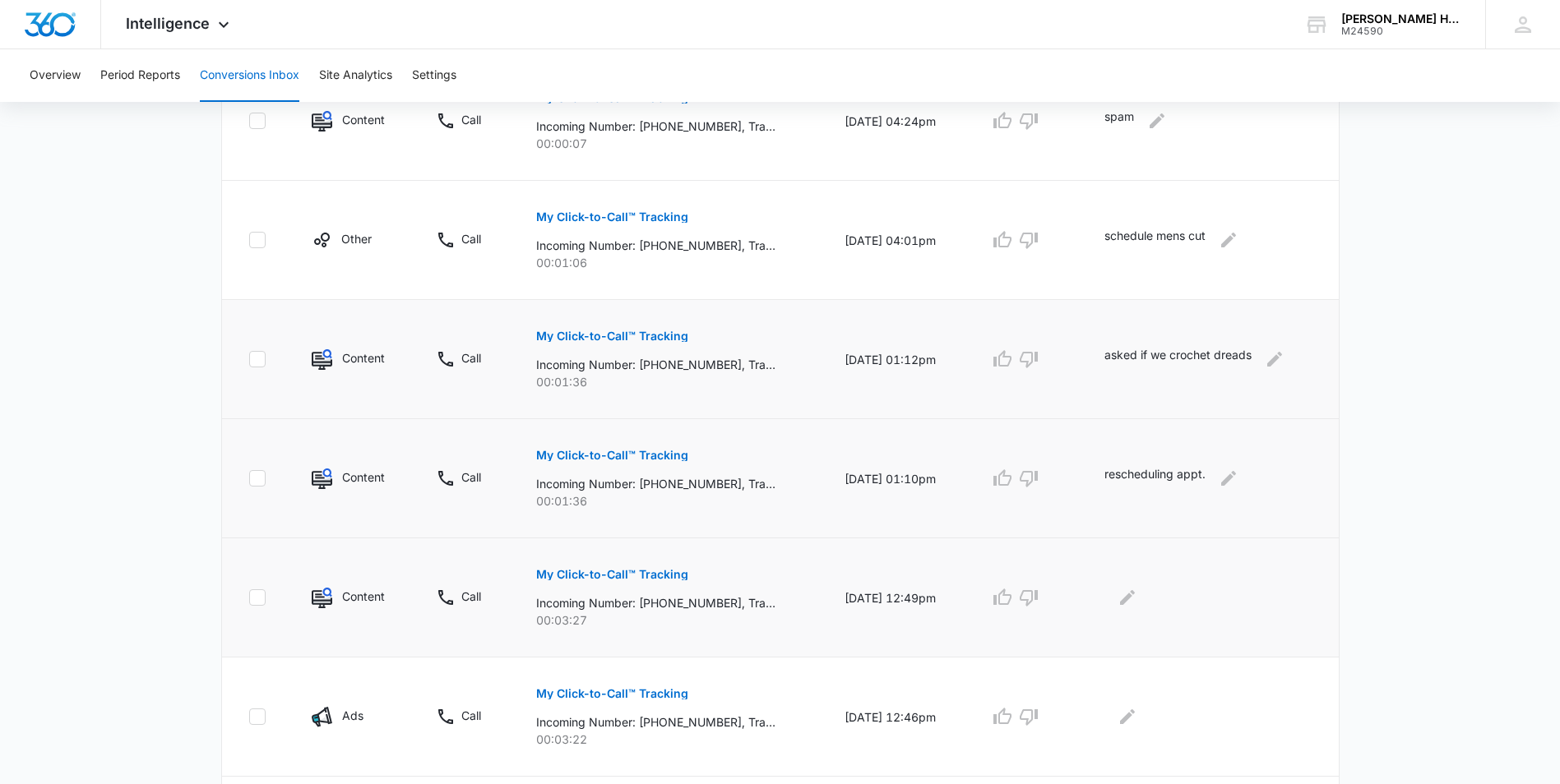
click at [622, 568] on button "My Click-to-Call™ Tracking" at bounding box center [612, 574] width 152 height 40
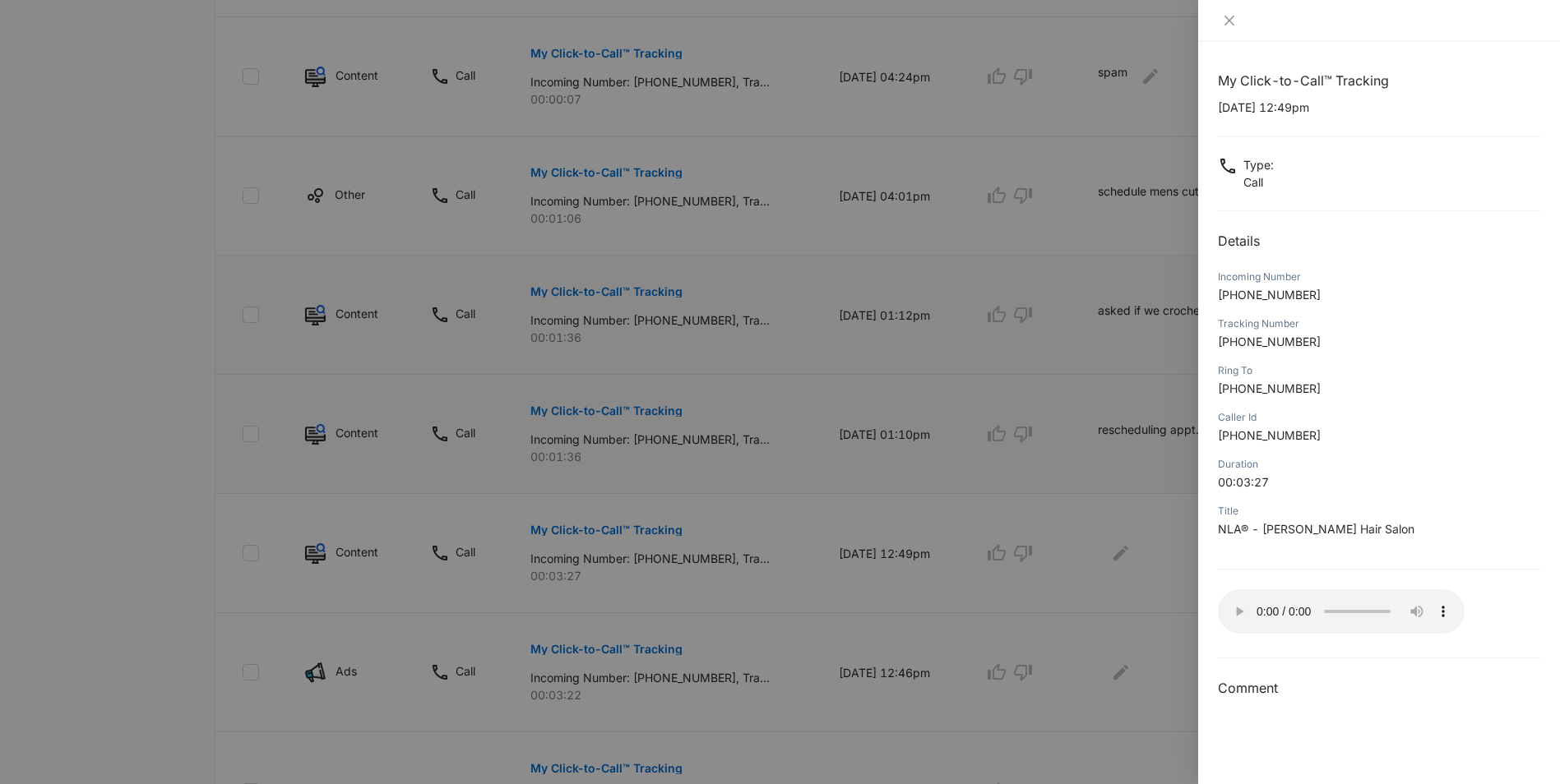
scroll to position [658, 0]
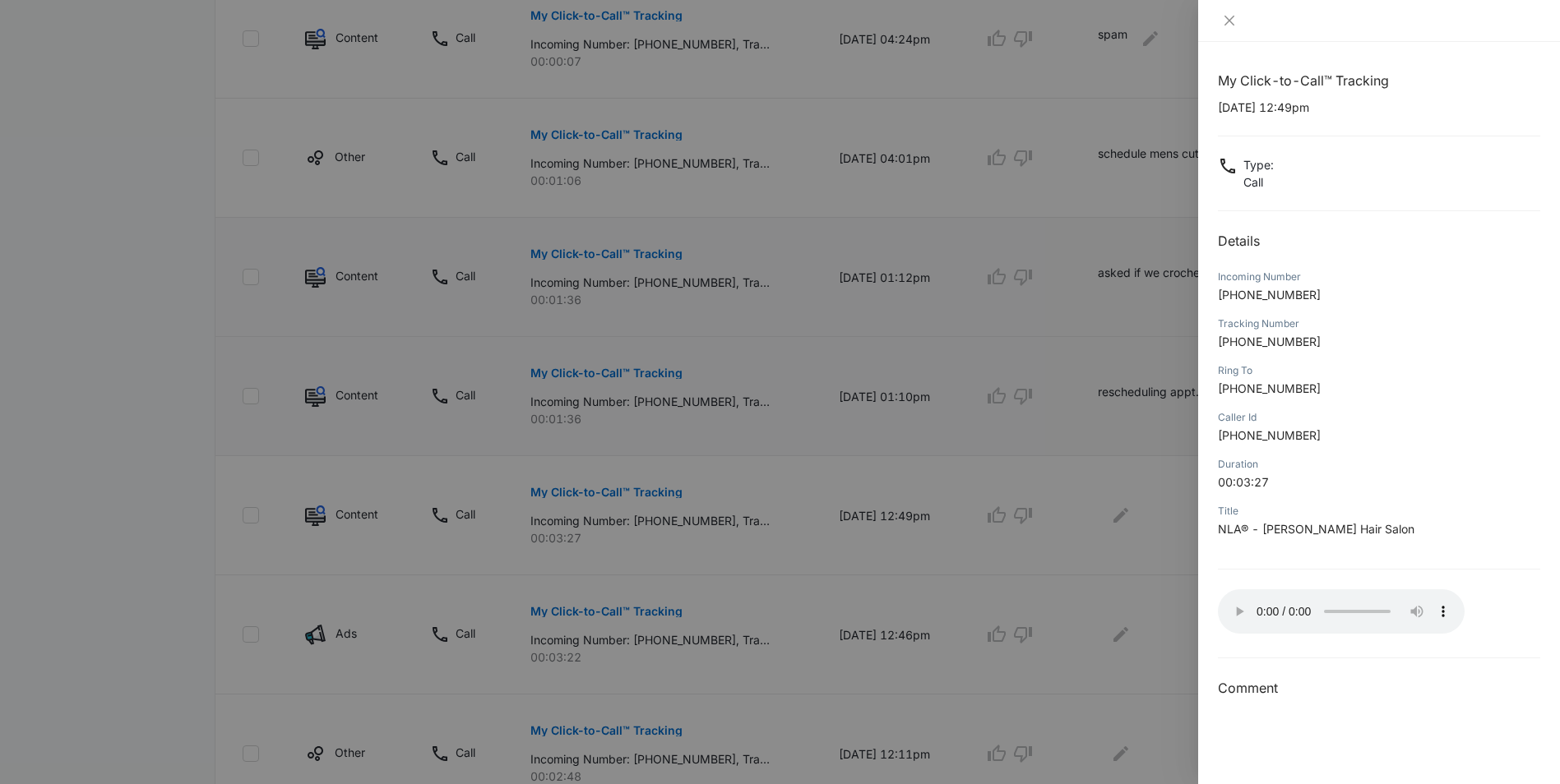
click at [1119, 500] on div at bounding box center [780, 392] width 1560 height 784
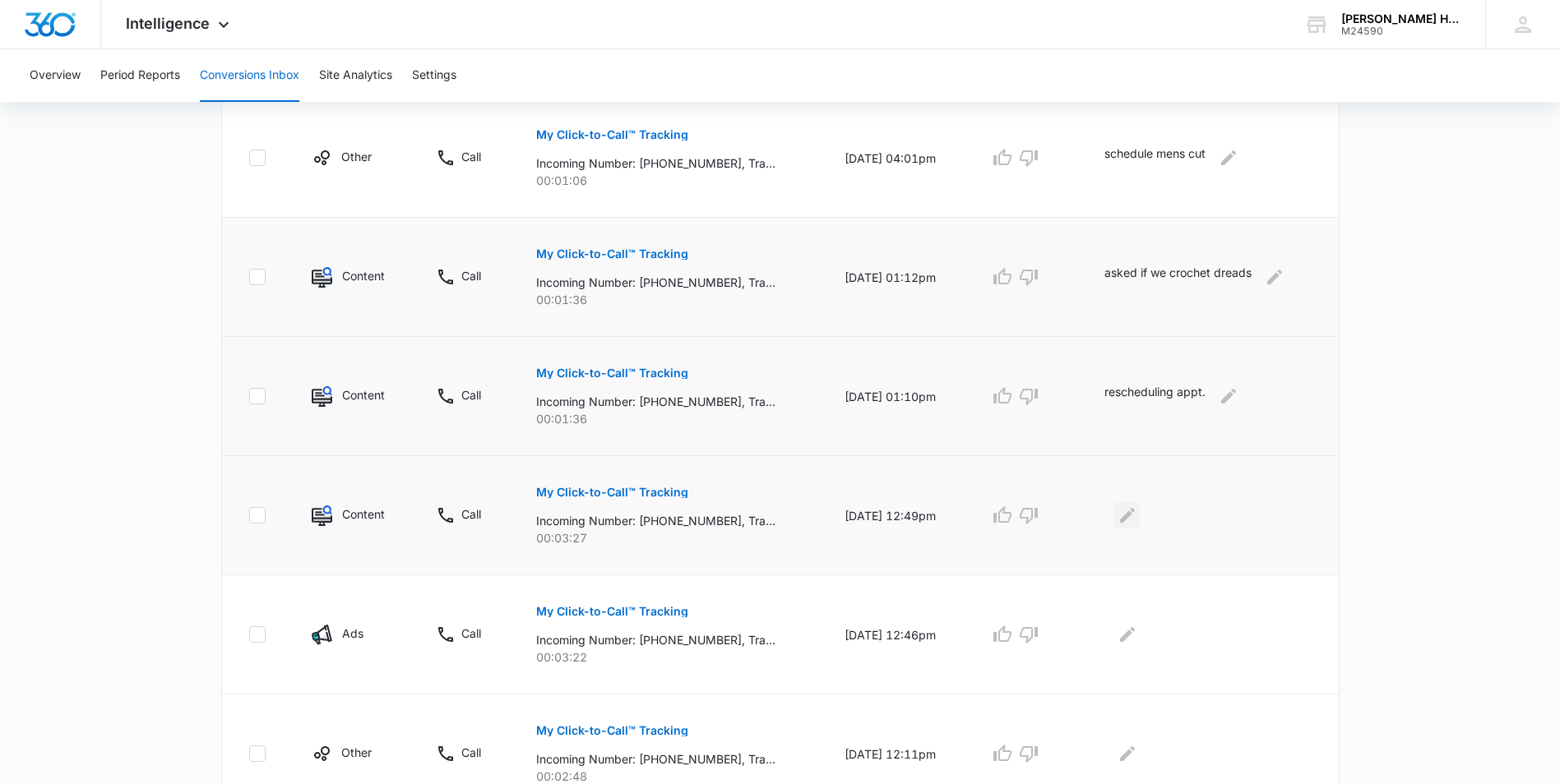
click at [1131, 516] on icon "Edit Comments" at bounding box center [1128, 516] width 15 height 15
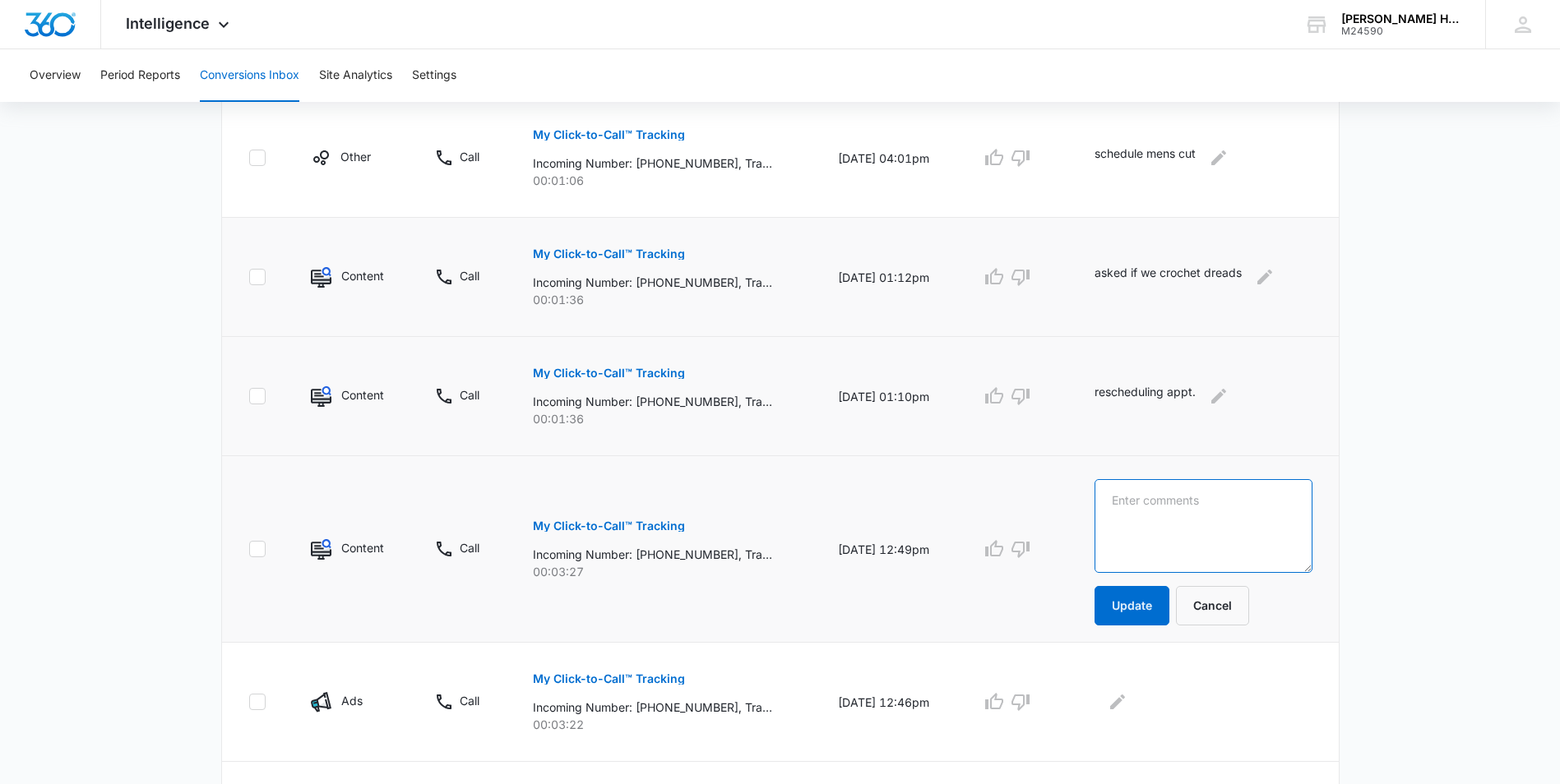
click at [1175, 520] on textarea at bounding box center [1203, 525] width 218 height 94
type textarea "o"
type textarea "r"
type textarea "product order."
click at [1150, 612] on button "Update" at bounding box center [1131, 606] width 75 height 40
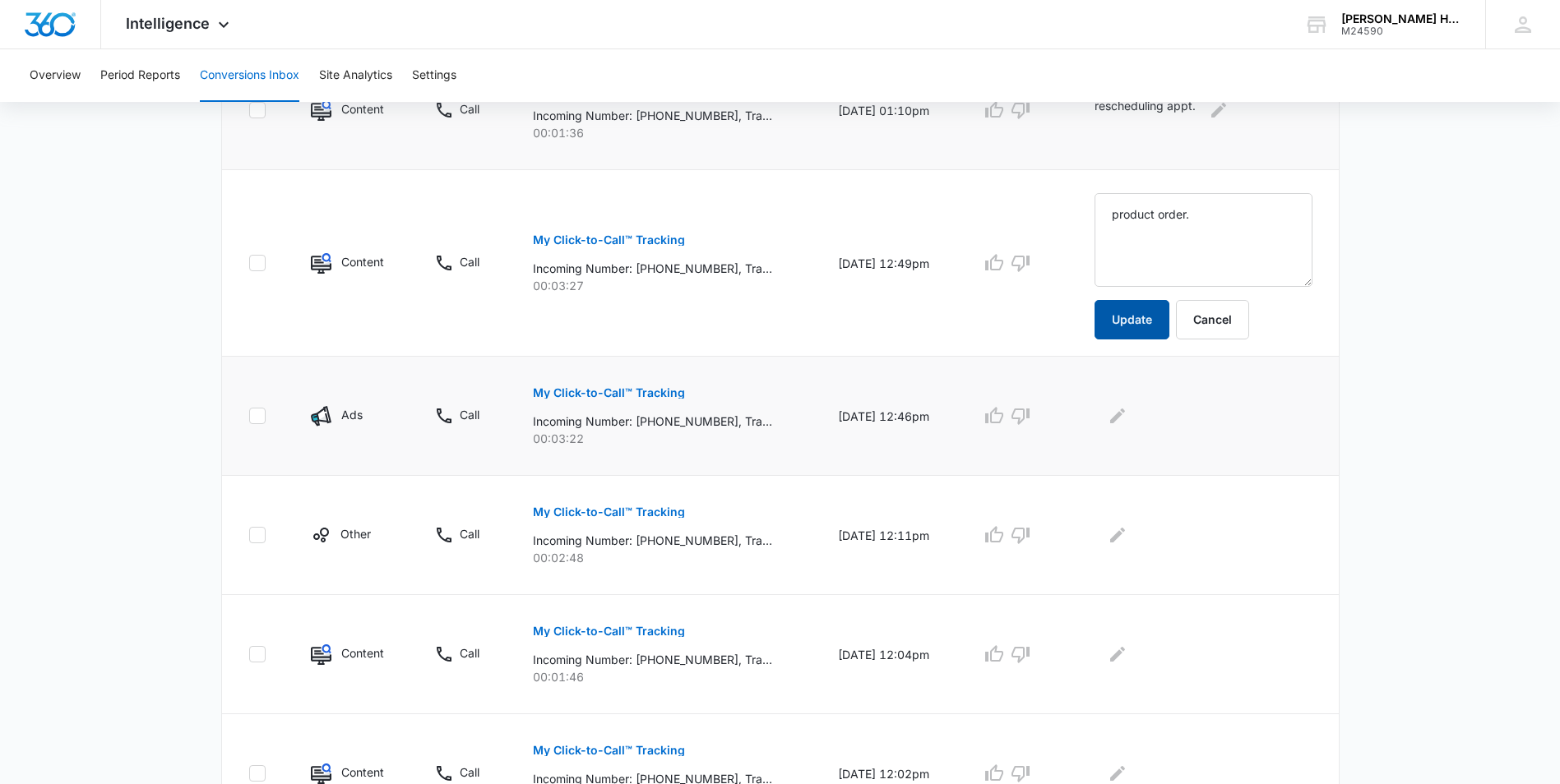
scroll to position [904, 0]
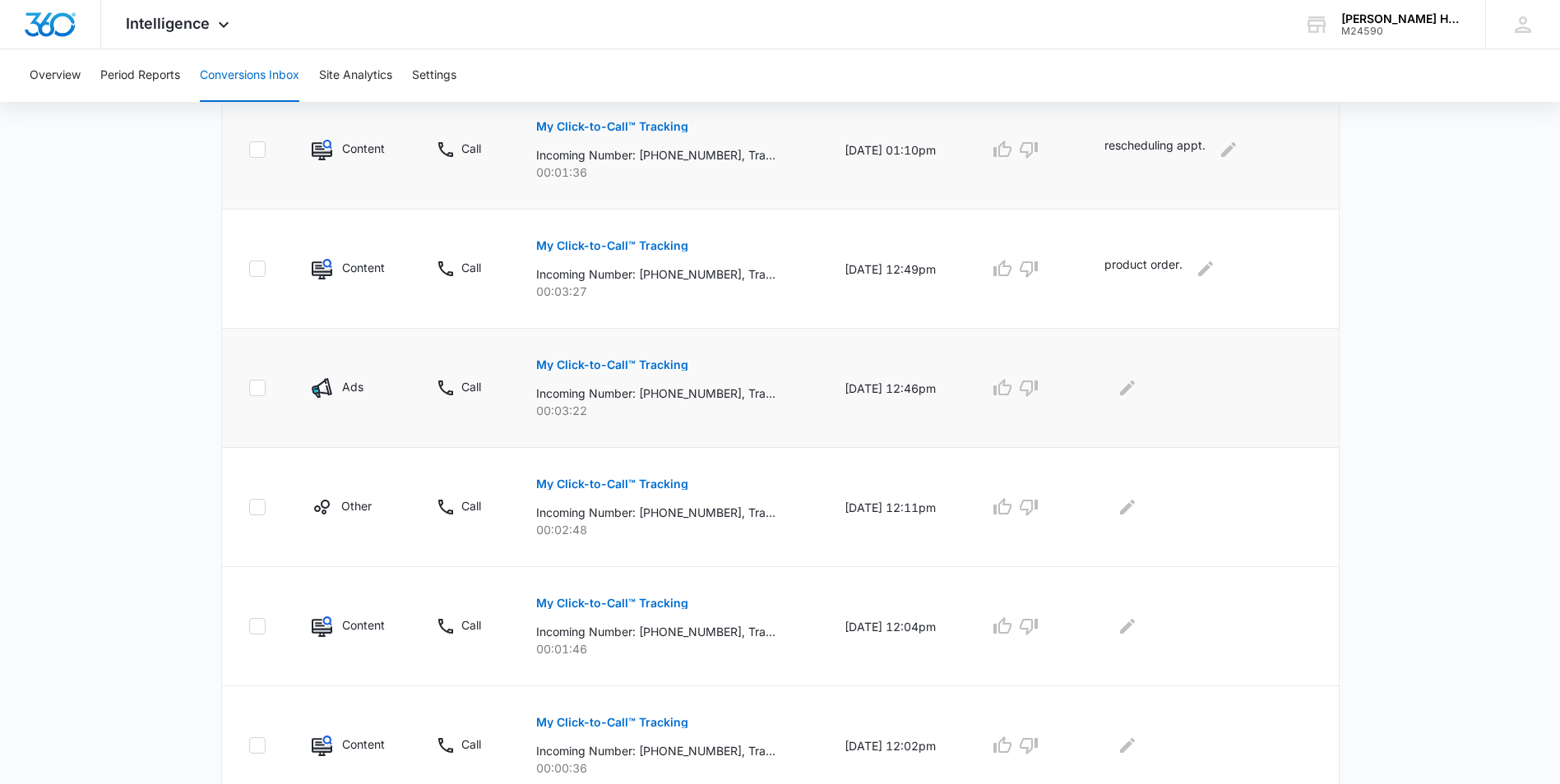
click at [577, 365] on p "My Click-to-Call™ Tracking" at bounding box center [612, 365] width 152 height 11
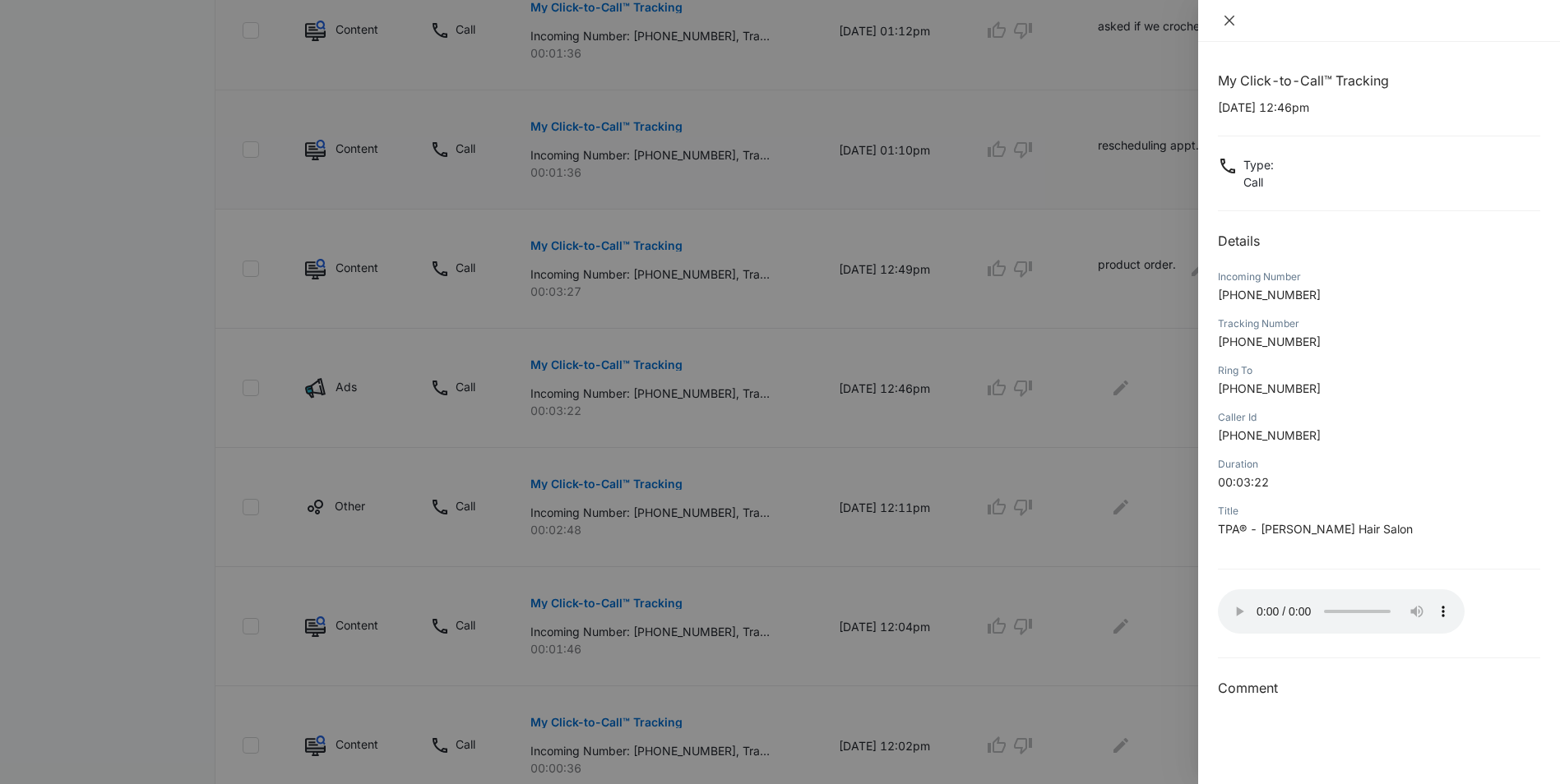
click at [1224, 19] on icon "close" at bounding box center [1229, 21] width 13 height 13
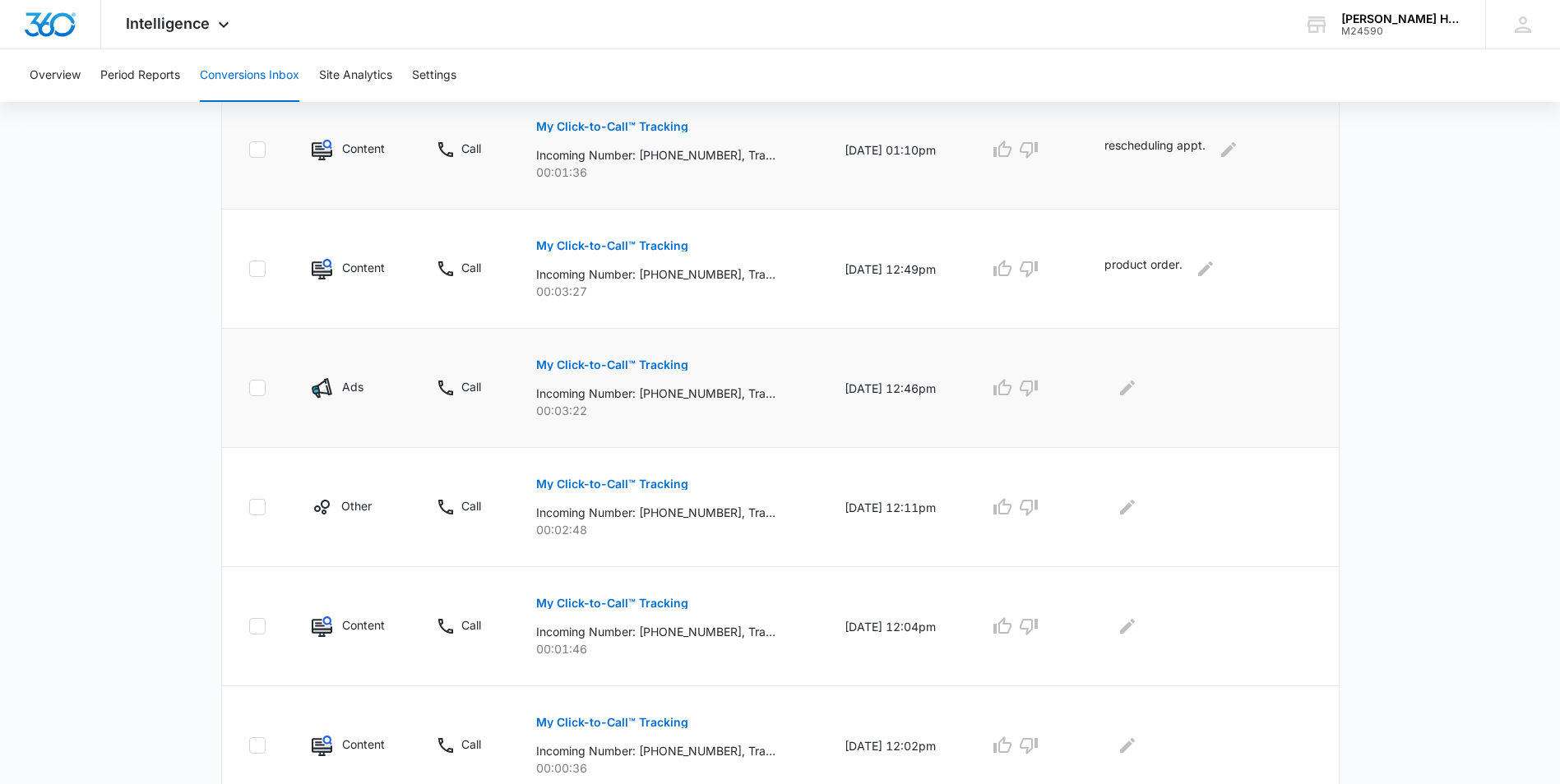
click at [1143, 406] on td at bounding box center [1212, 389] width 254 height 119
click at [1141, 398] on button "Edit Comments" at bounding box center [1128, 388] width 27 height 27
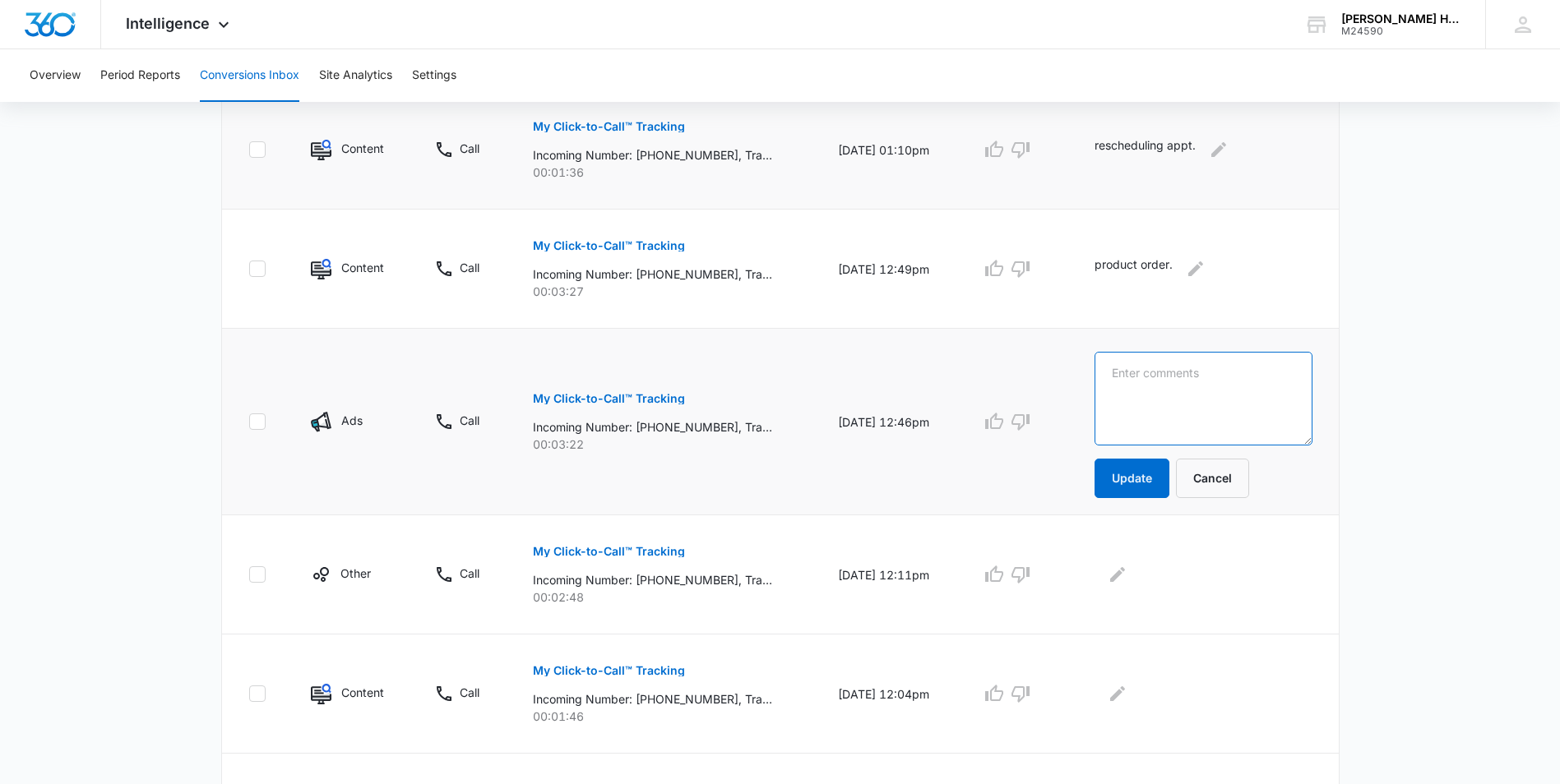
click at [1149, 386] on textarea at bounding box center [1203, 398] width 218 height 94
type textarea "reschedule appt."
click at [1142, 476] on button "Update" at bounding box center [1131, 479] width 75 height 40
click at [578, 551] on p "My Click-to-Call™ Tracking" at bounding box center [609, 552] width 152 height 11
